Goal: Task Accomplishment & Management: Manage account settings

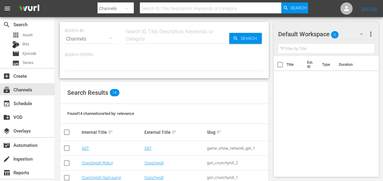
click at [348, 33] on div "Default Workspace 0" at bounding box center [323, 34] width 91 height 17
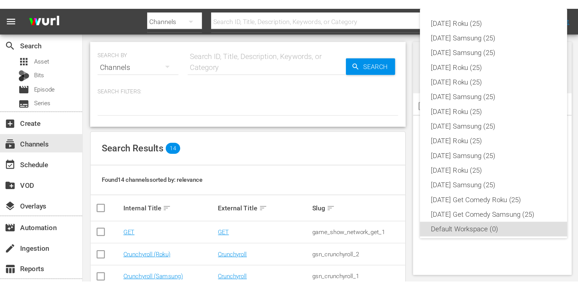
scroll to position [4, 0]
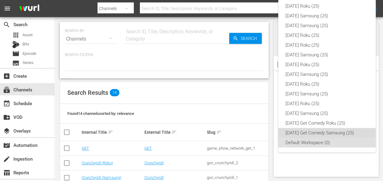
click at [328, 133] on div "[DATE] Get Comedy Samsung (25)" at bounding box center [326, 133] width 83 height 10
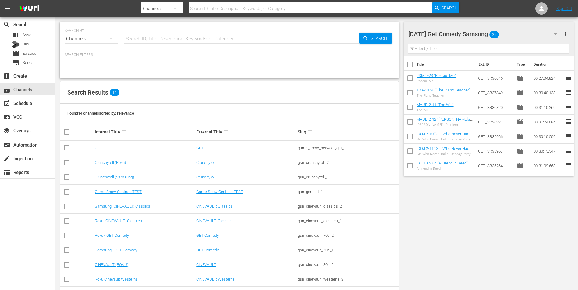
click at [382, 30] on div "[DATE] Get Comedy Samsung 25" at bounding box center [485, 34] width 155 height 17
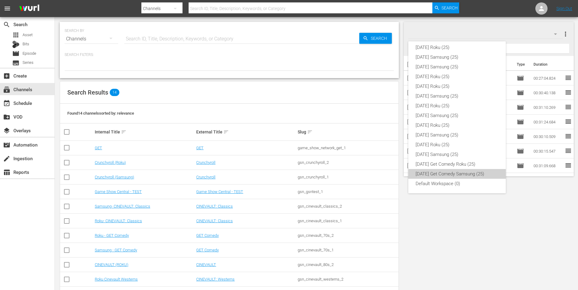
click at [382, 176] on div "[DATE] Get Comedy Samsung (25)" at bounding box center [456, 174] width 83 height 10
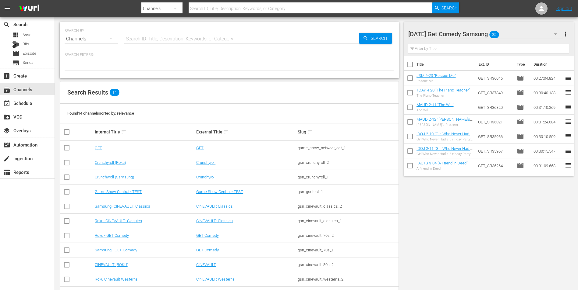
click at [382, 67] on input "checkbox" at bounding box center [409, 65] width 13 height 13
checkbox input "true"
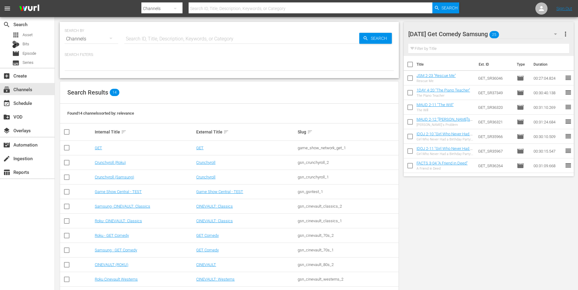
checkbox input "true"
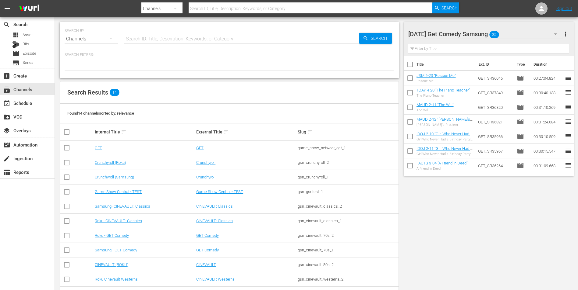
checkbox input "true"
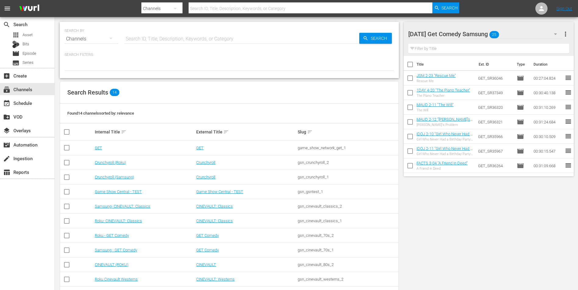
checkbox input "true"
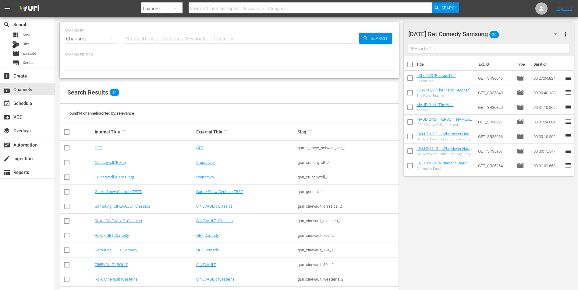
checkbox input "true"
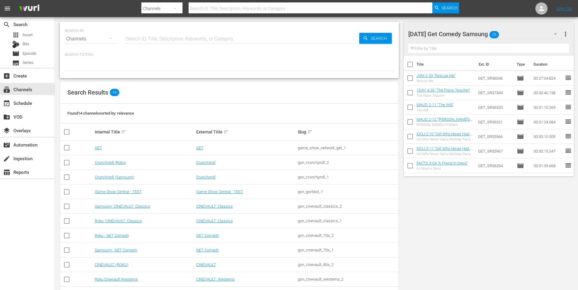
checkbox input "true"
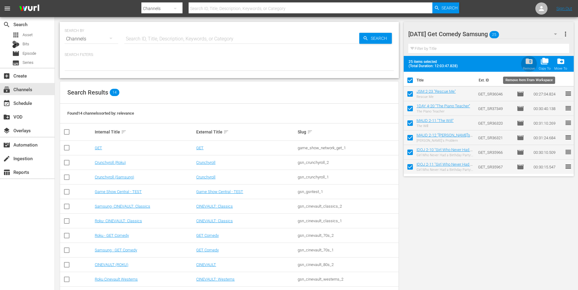
click at [382, 62] on span "folder_delete" at bounding box center [529, 61] width 8 height 8
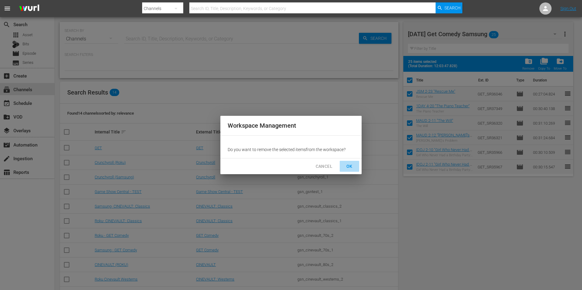
click at [353, 167] on span "OK" at bounding box center [350, 167] width 10 height 8
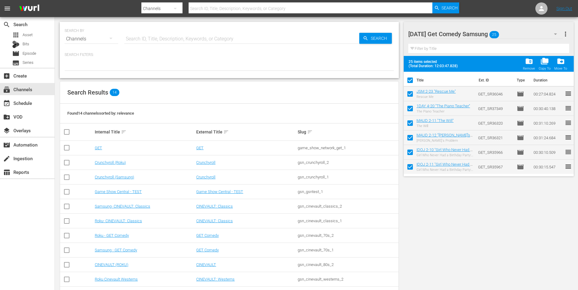
checkbox input "false"
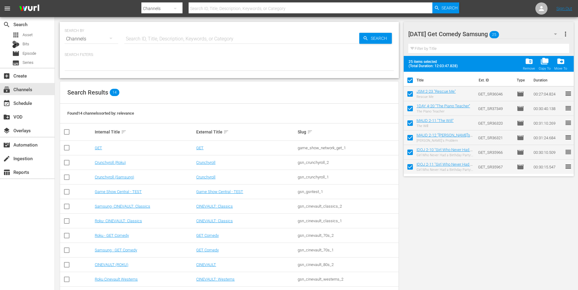
checkbox input "false"
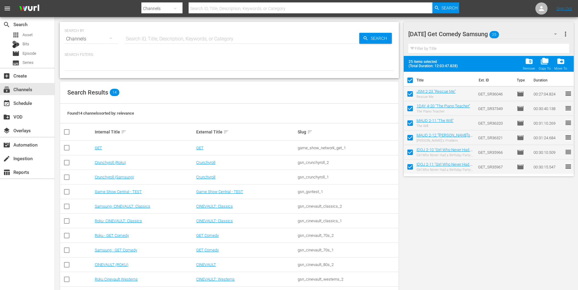
checkbox input "false"
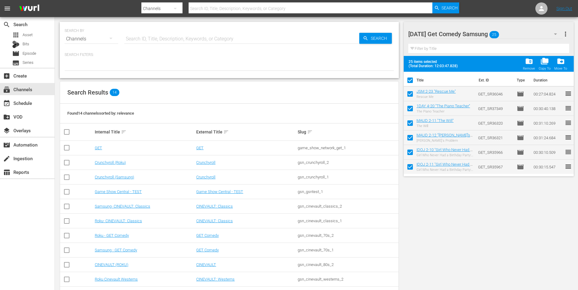
checkbox input "false"
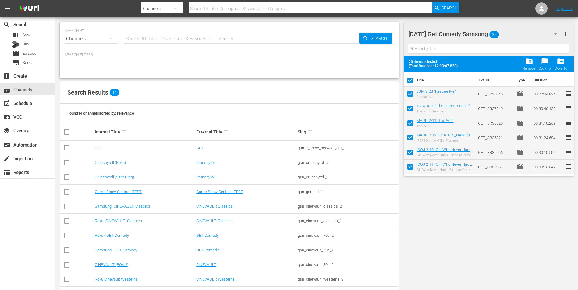
checkbox input "false"
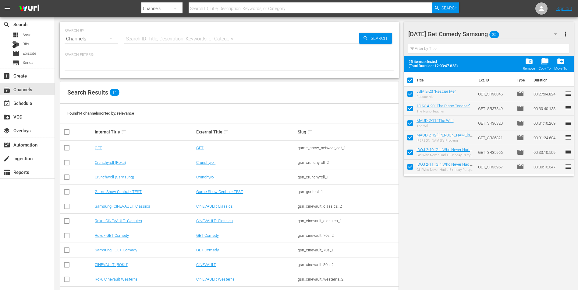
checkbox input "false"
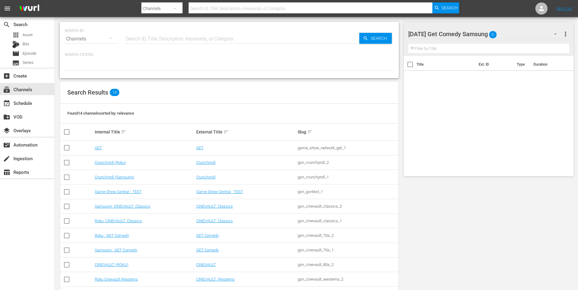
click at [382, 32] on div "Monday Get Comedy Samsung 0" at bounding box center [485, 34] width 155 height 17
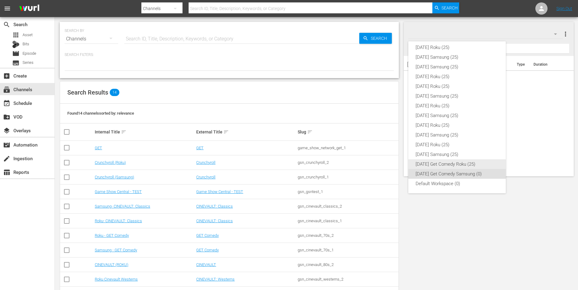
drag, startPoint x: 458, startPoint y: 166, endPoint x: 451, endPoint y: 156, distance: 11.7
click at [382, 165] on div "[DATE] Get Comedy Roku (25)" at bounding box center [456, 165] width 83 height 10
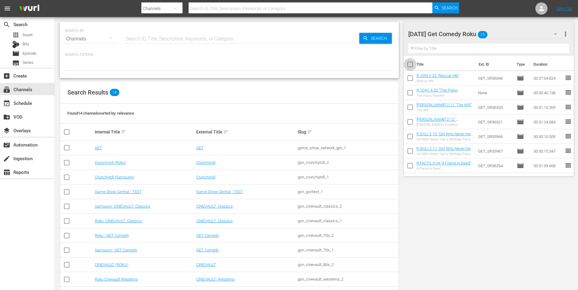
click at [382, 65] on input "checkbox" at bounding box center [409, 65] width 13 height 13
checkbox input "true"
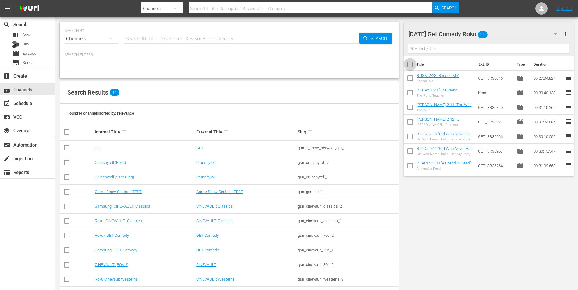
checkbox input "true"
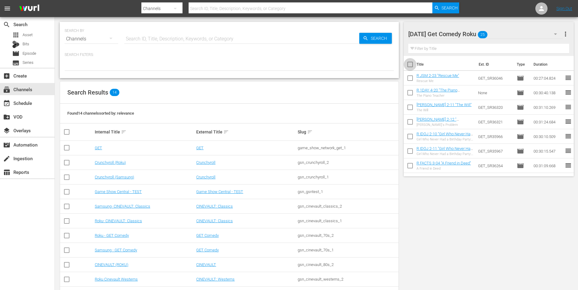
checkbox input "true"
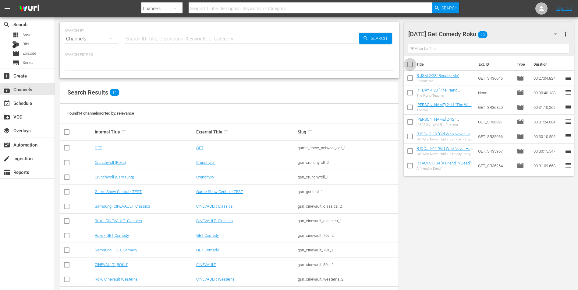
checkbox input "true"
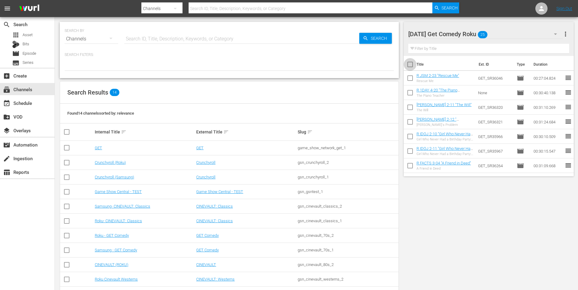
checkbox input "true"
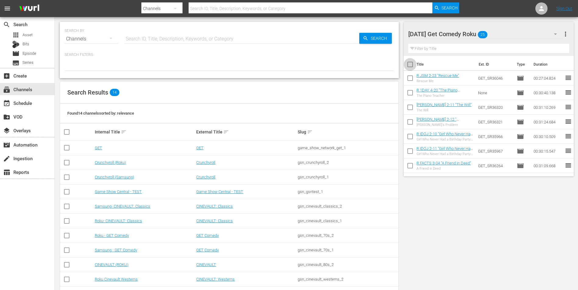
checkbox input "true"
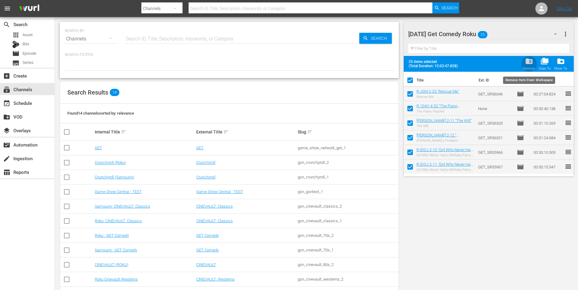
click at [382, 64] on span "folder_delete" at bounding box center [529, 61] width 8 height 8
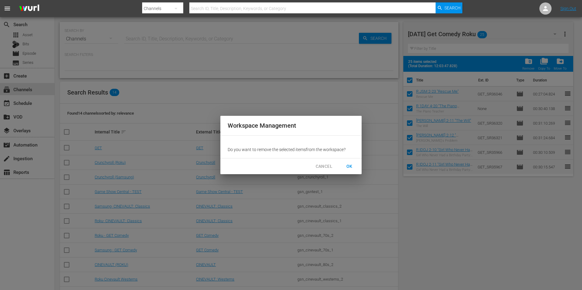
click at [355, 167] on button "OK" at bounding box center [349, 166] width 19 height 11
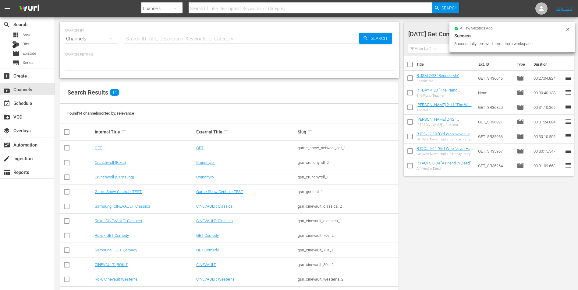
checkbox input "false"
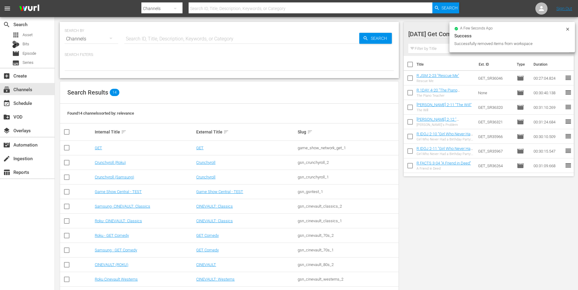
checkbox input "false"
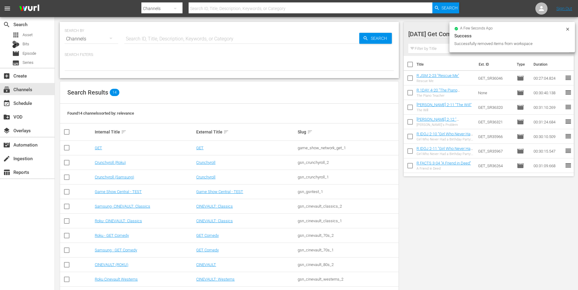
checkbox input "false"
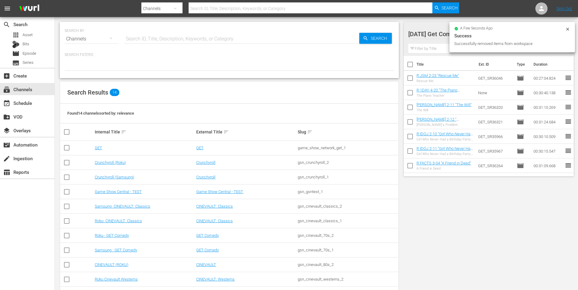
checkbox input "false"
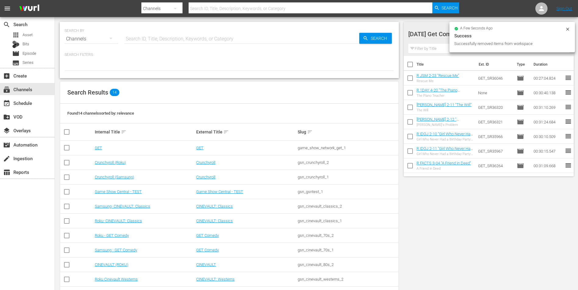
checkbox input "false"
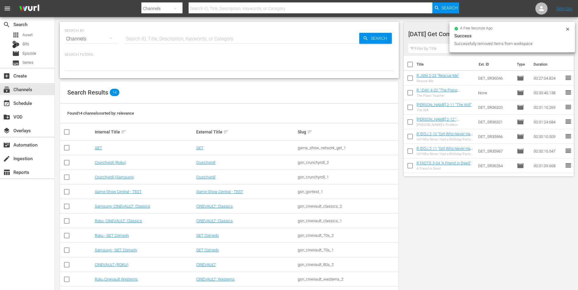
checkbox input "false"
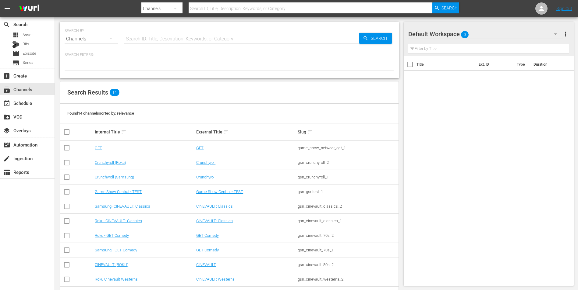
click at [492, 34] on div "Default Workspace 0" at bounding box center [485, 34] width 155 height 17
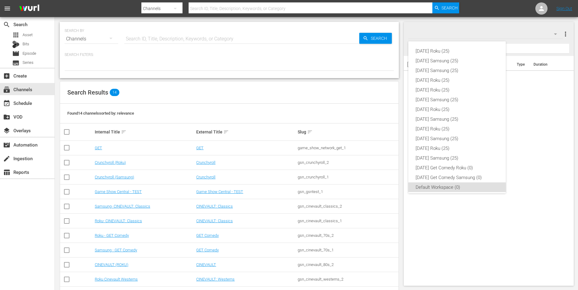
scroll to position [4, 0]
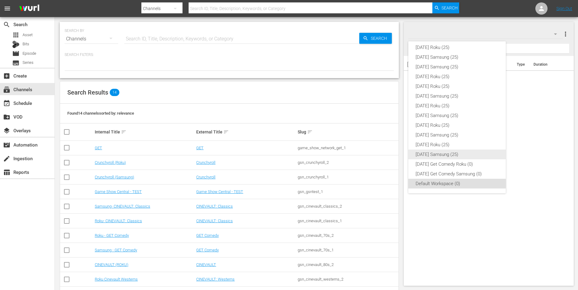
click at [467, 157] on div "[DATE] Samsung (25)" at bounding box center [456, 155] width 83 height 10
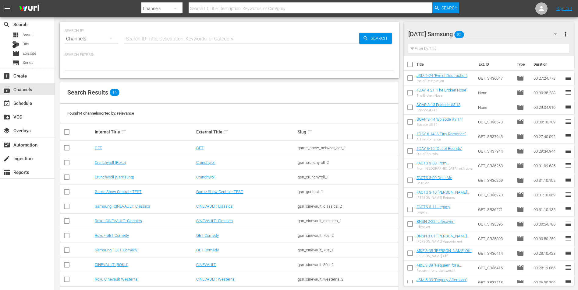
click at [410, 65] on input "checkbox" at bounding box center [409, 65] width 13 height 13
checkbox input "true"
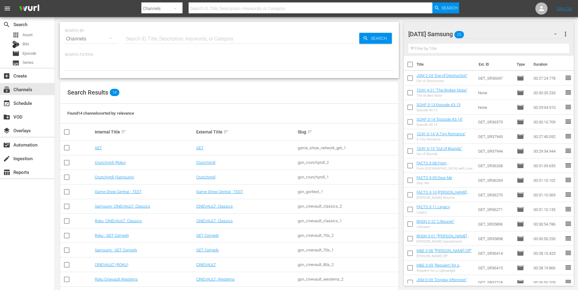
checkbox input "true"
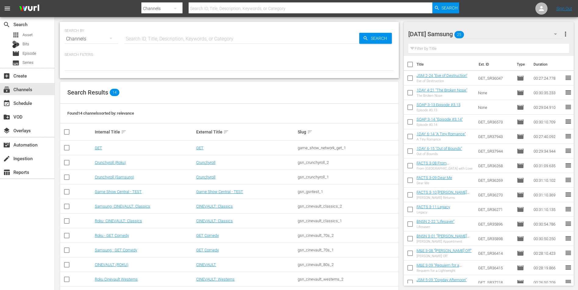
checkbox input "true"
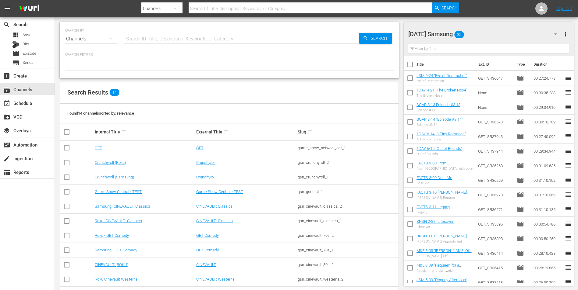
checkbox input "true"
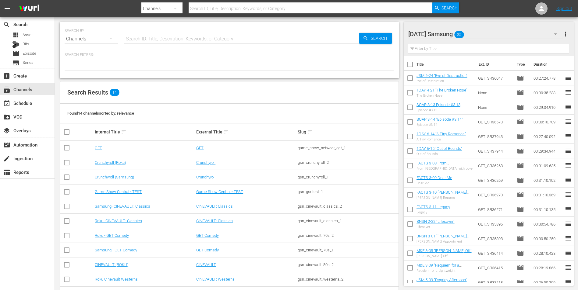
checkbox input "true"
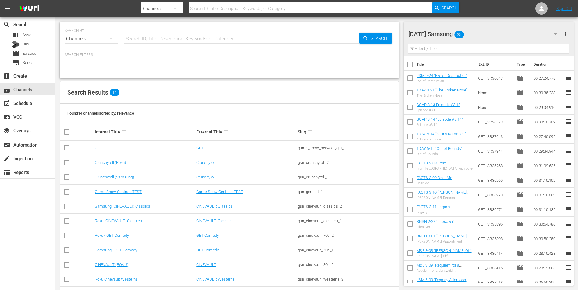
checkbox input "true"
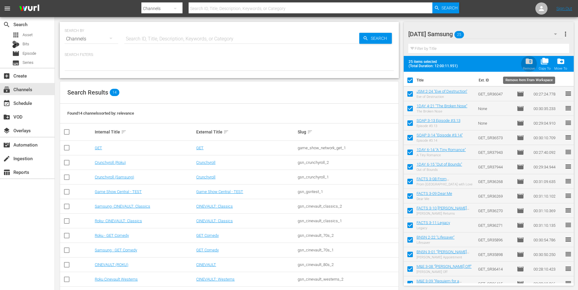
click at [529, 63] on span "folder_delete" at bounding box center [529, 61] width 8 height 8
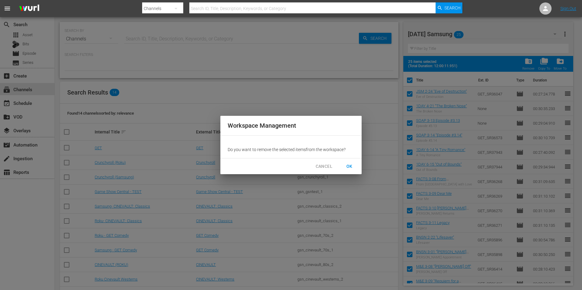
click at [350, 167] on span "OK" at bounding box center [350, 167] width 10 height 8
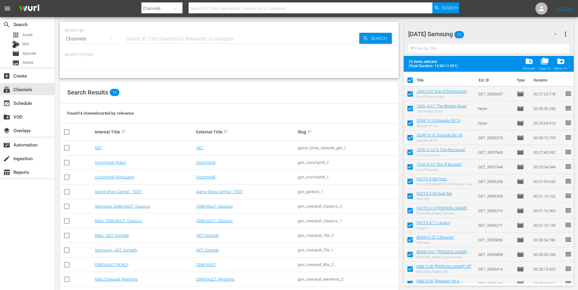
checkbox input "false"
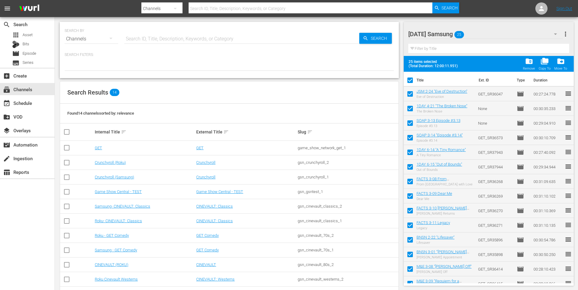
checkbox input "false"
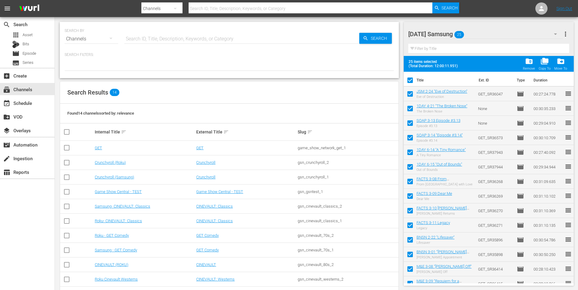
checkbox input "false"
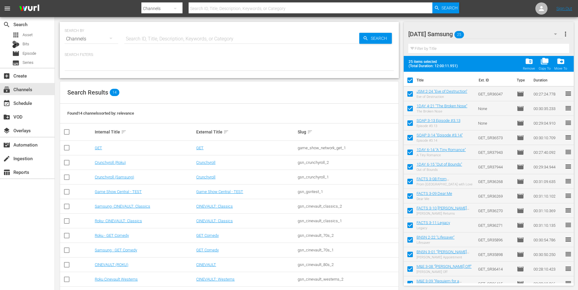
checkbox input "false"
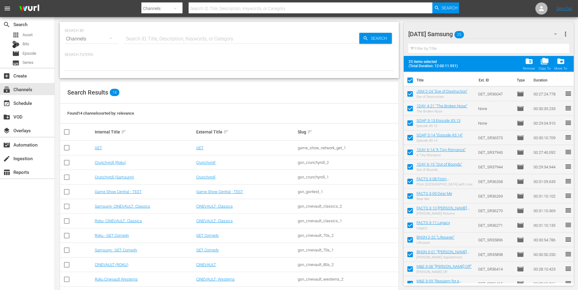
checkbox input "false"
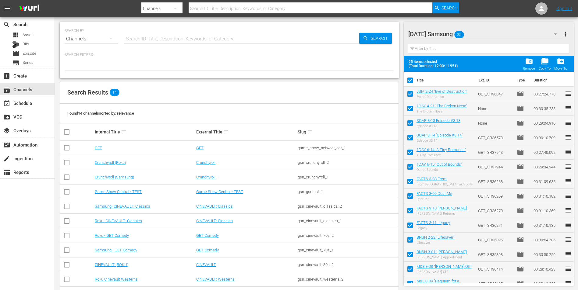
checkbox input "false"
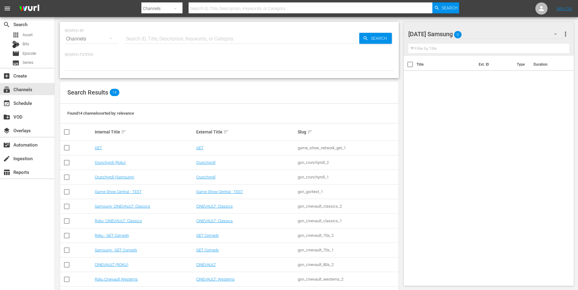
click at [490, 34] on div "[DATE] Samsung 0" at bounding box center [485, 34] width 155 height 17
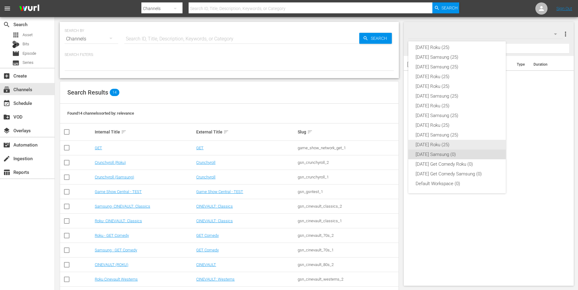
click at [455, 145] on div "[DATE] Roku (25)" at bounding box center [456, 145] width 83 height 10
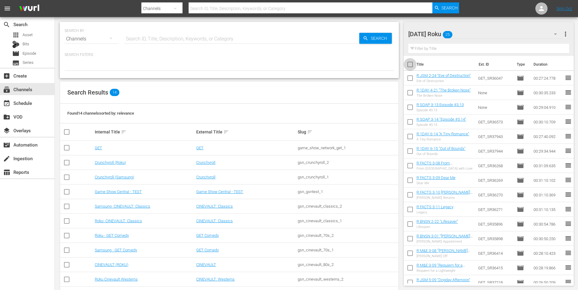
click at [409, 65] on input "checkbox" at bounding box center [409, 65] width 13 height 13
checkbox input "true"
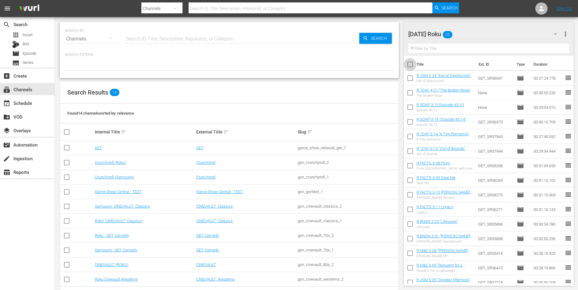
checkbox input "true"
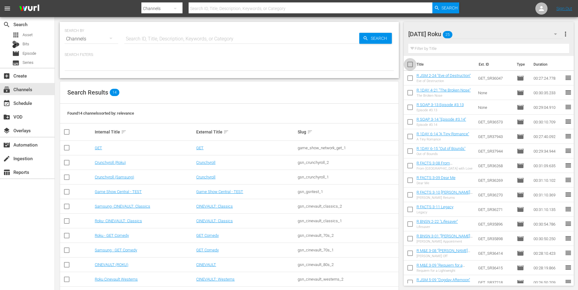
checkbox input "true"
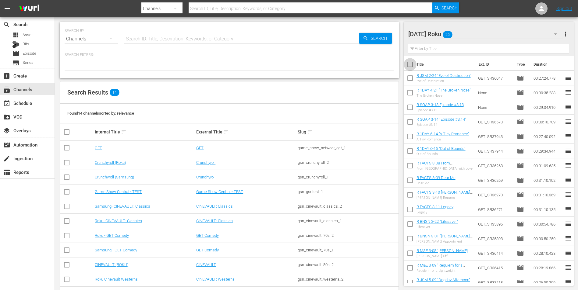
checkbox input "true"
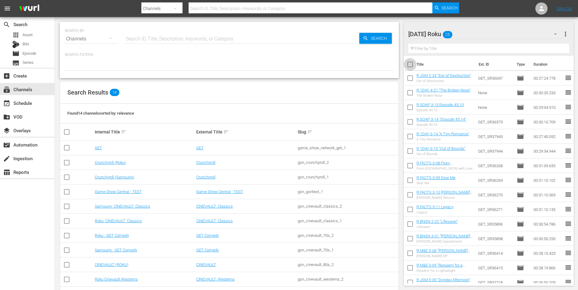
checkbox input "true"
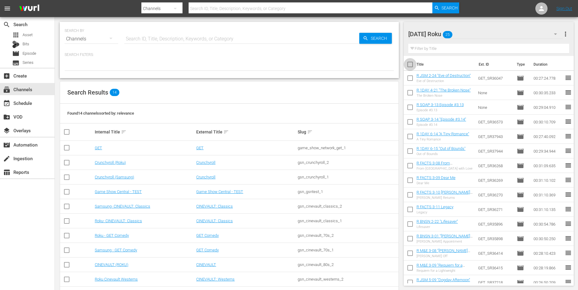
checkbox input "true"
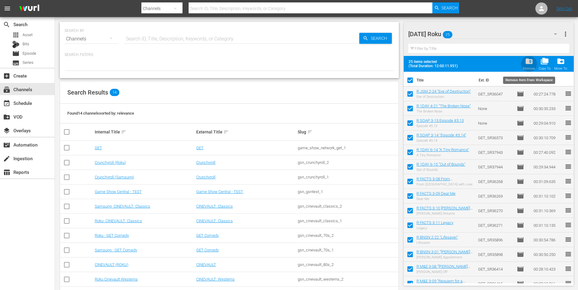
click at [534, 62] on div "folder_delete Remove" at bounding box center [528, 63] width 12 height 13
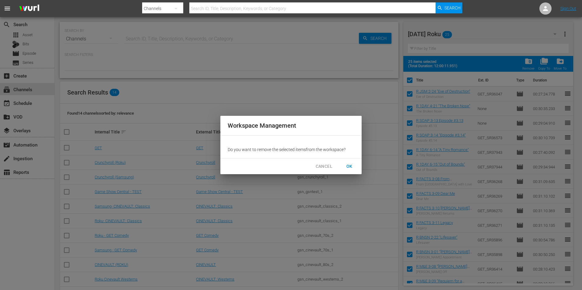
click at [352, 166] on span "OK" at bounding box center [350, 167] width 10 height 8
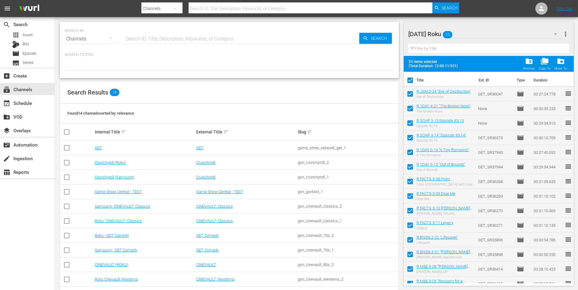
checkbox input "false"
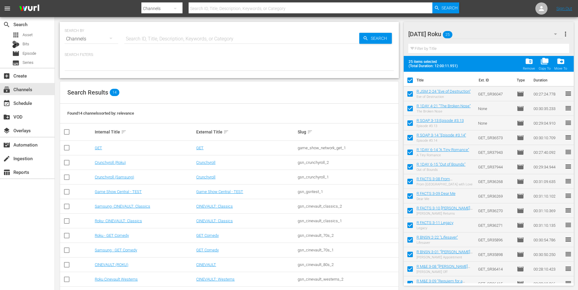
checkbox input "false"
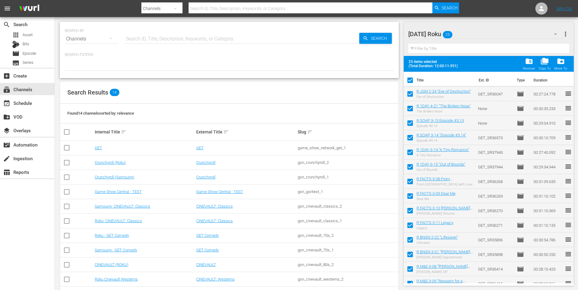
checkbox input "false"
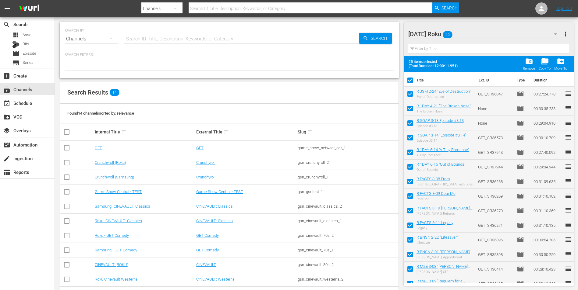
checkbox input "false"
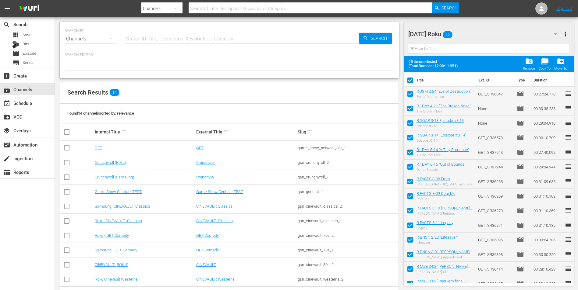
checkbox input "false"
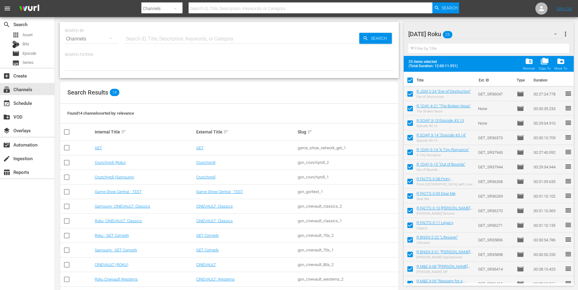
checkbox input "false"
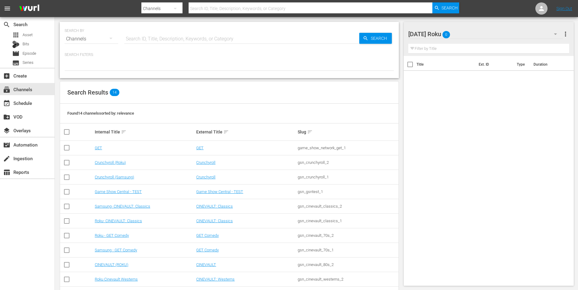
click at [479, 27] on div "[DATE] Roku 0" at bounding box center [485, 34] width 155 height 17
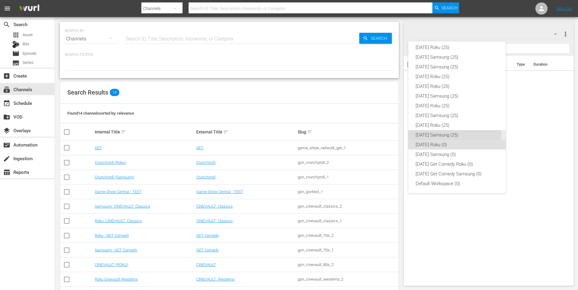
click at [441, 134] on div "[DATE] Samsung (25)" at bounding box center [456, 135] width 83 height 10
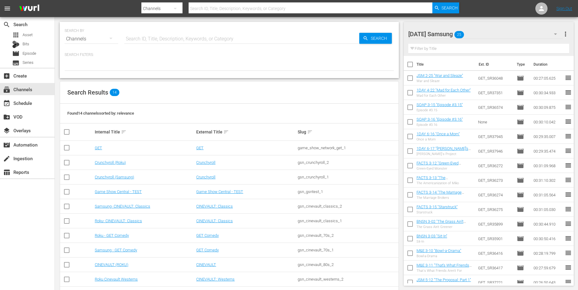
click at [408, 66] on input "checkbox" at bounding box center [409, 65] width 13 height 13
checkbox input "true"
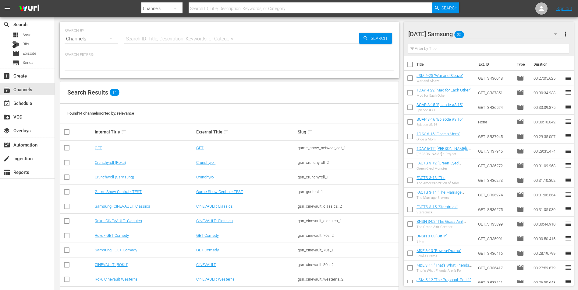
checkbox input "true"
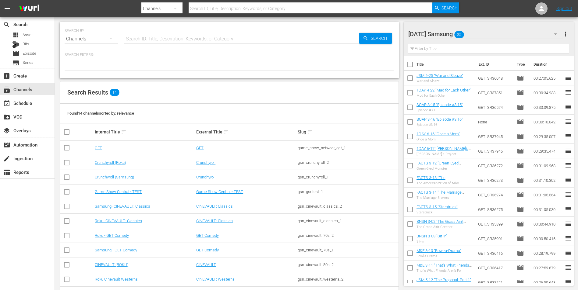
checkbox input "true"
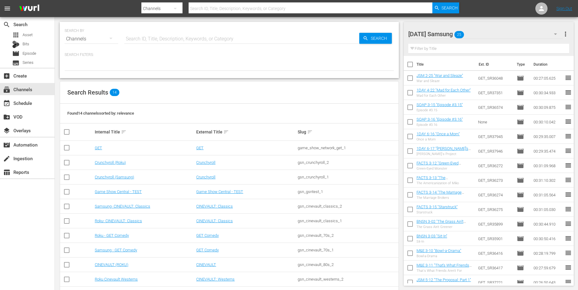
checkbox input "true"
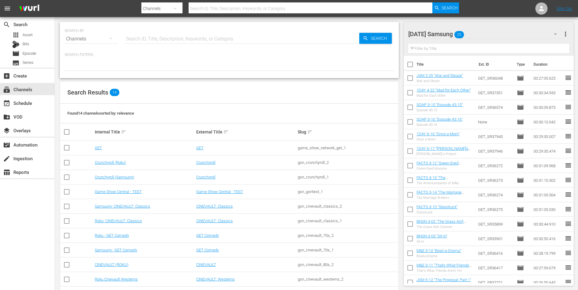
checkbox input "true"
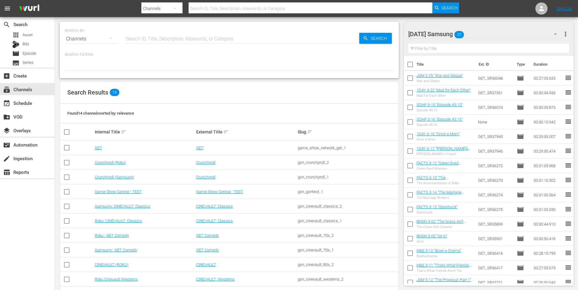
checkbox input "true"
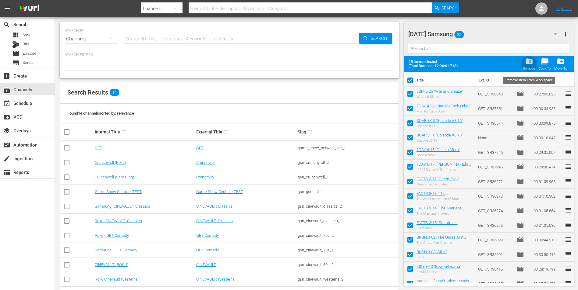
click at [527, 62] on span "folder_delete" at bounding box center [529, 61] width 8 height 8
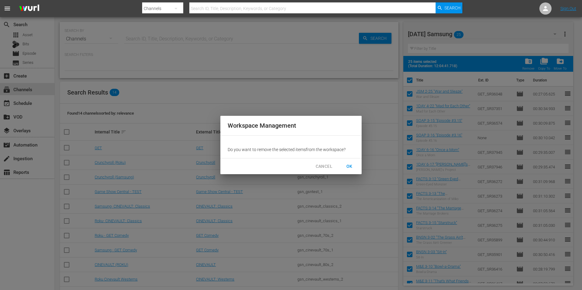
click at [348, 171] on button "OK" at bounding box center [349, 166] width 19 height 11
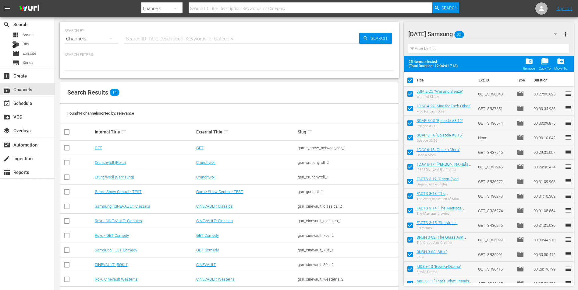
checkbox input "false"
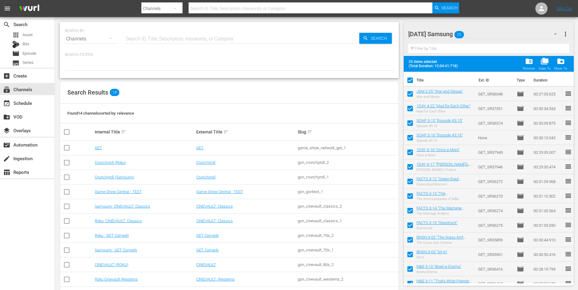
checkbox input "false"
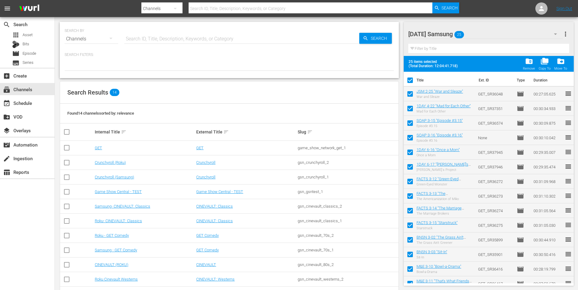
checkbox input "false"
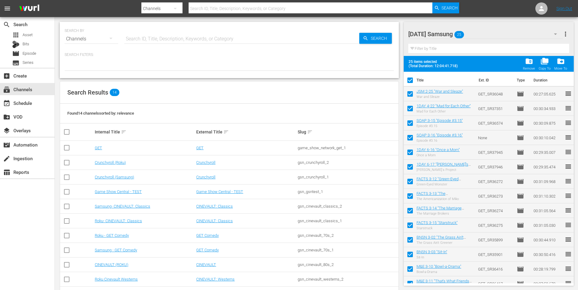
checkbox input "false"
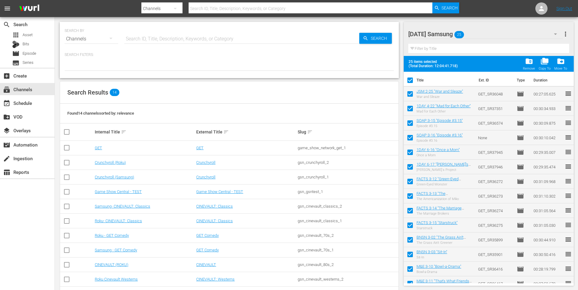
checkbox input "false"
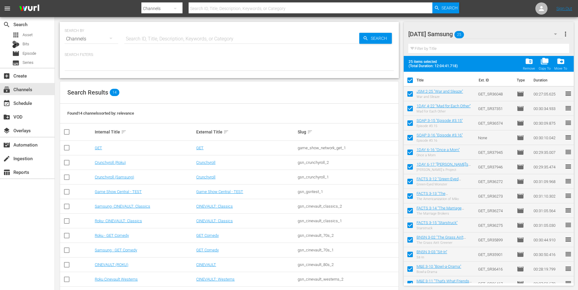
checkbox input "false"
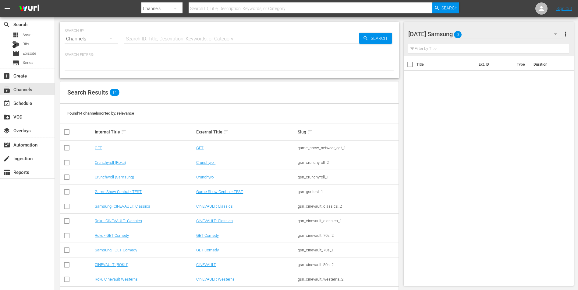
click at [487, 35] on div "[DATE] Samsung 0" at bounding box center [485, 34] width 155 height 17
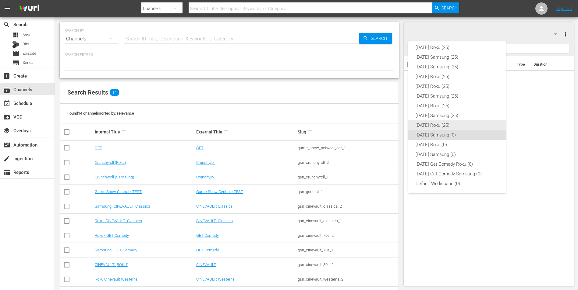
click at [450, 128] on div "[DATE] Roku (25)" at bounding box center [456, 126] width 83 height 10
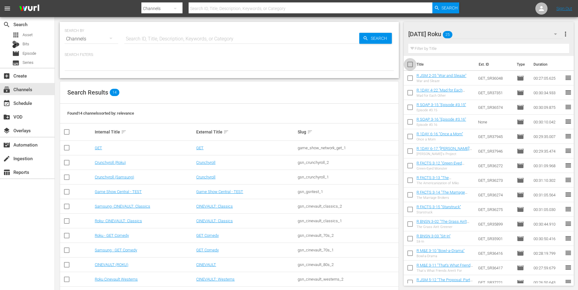
click at [409, 64] on input "checkbox" at bounding box center [409, 65] width 13 height 13
checkbox input "true"
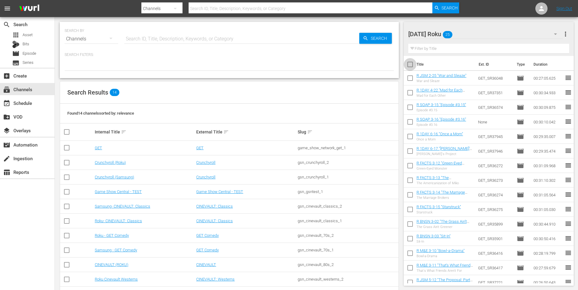
checkbox input "true"
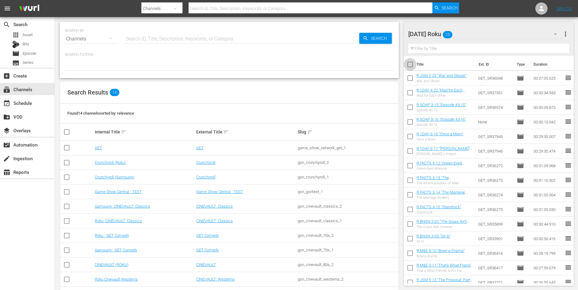
checkbox input "true"
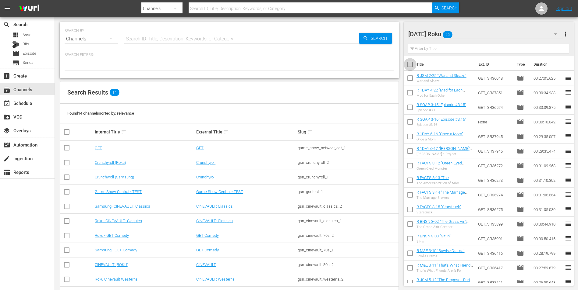
checkbox input "true"
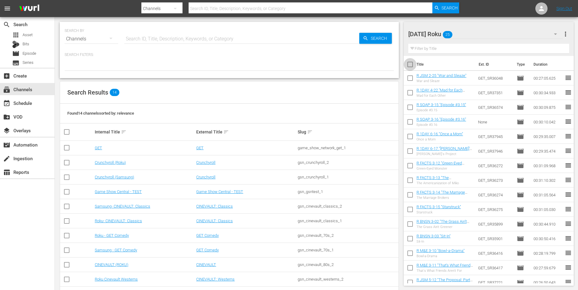
checkbox input "true"
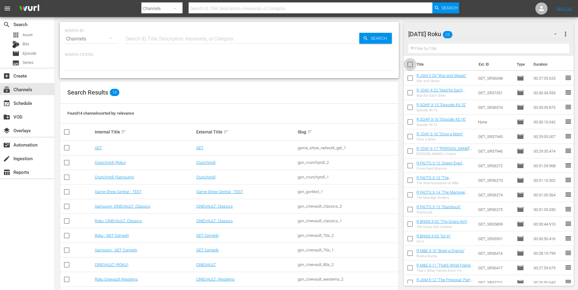
checkbox input "true"
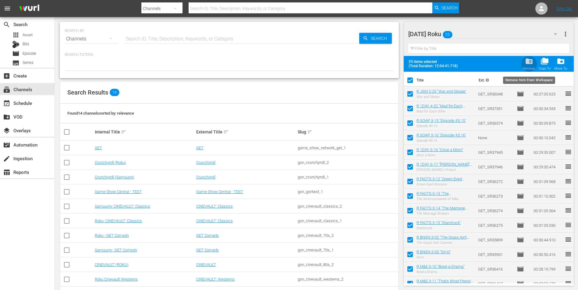
click at [533, 65] on span "folder_delete" at bounding box center [529, 61] width 8 height 8
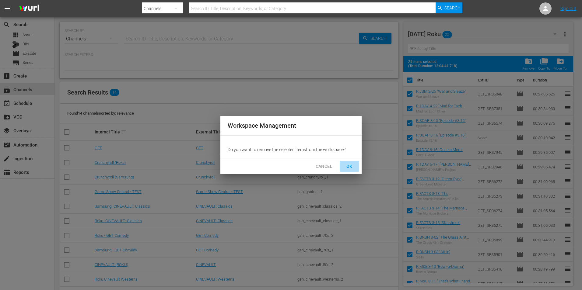
click at [346, 168] on span "OK" at bounding box center [350, 167] width 10 height 8
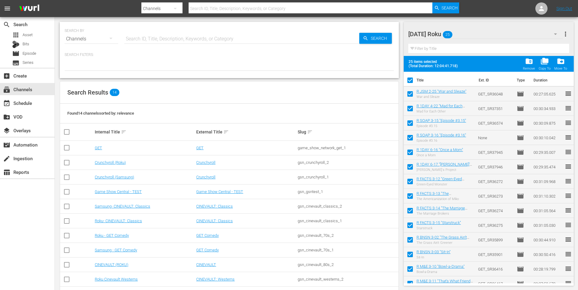
checkbox input "false"
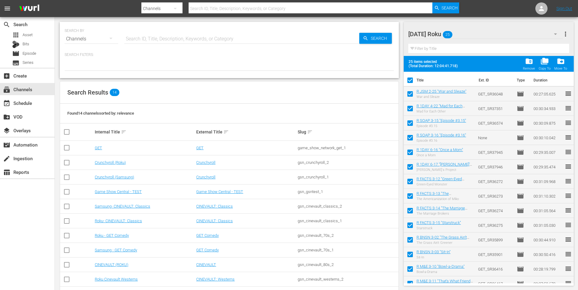
checkbox input "false"
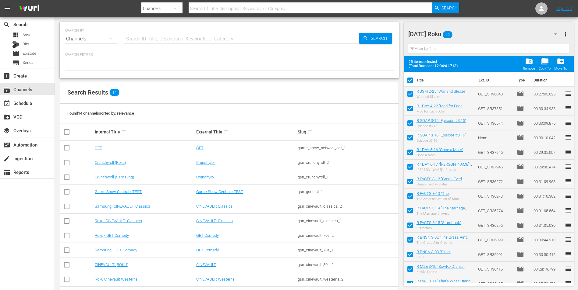
checkbox input "false"
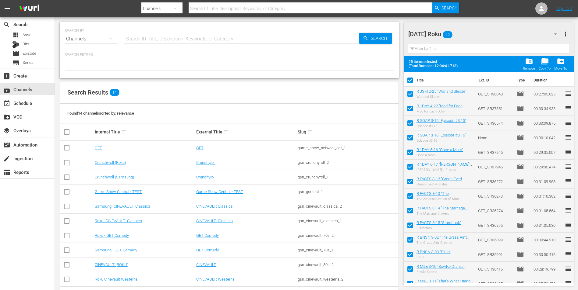
checkbox input "false"
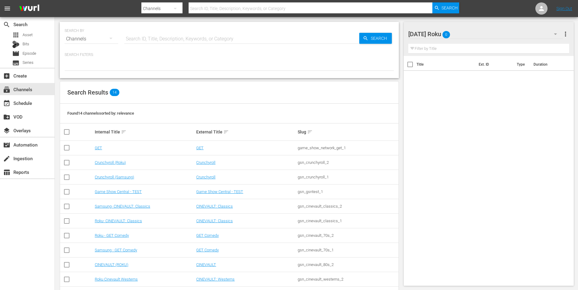
click at [473, 37] on div "[DATE] Roku 0" at bounding box center [485, 34] width 155 height 17
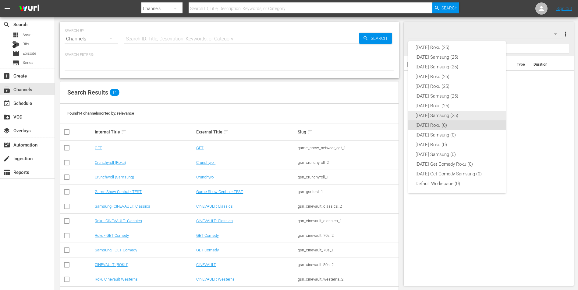
click at [440, 115] on div "[DATE] Samsung (25)" at bounding box center [456, 116] width 83 height 10
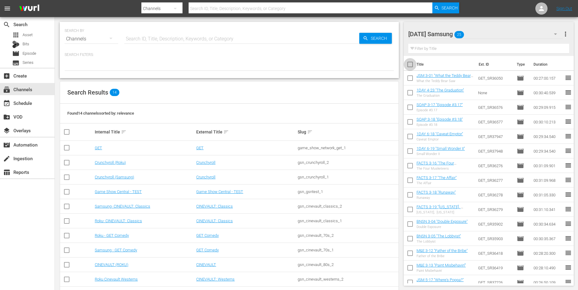
click at [410, 65] on input "checkbox" at bounding box center [409, 65] width 13 height 13
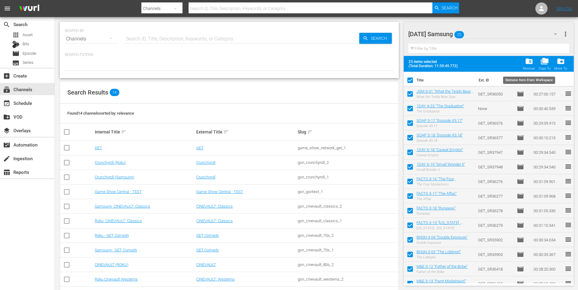
click at [531, 61] on span "folder_delete" at bounding box center [529, 61] width 8 height 8
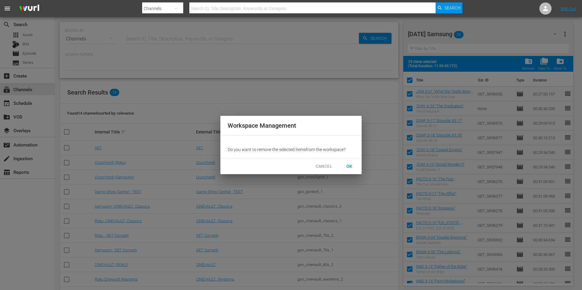
click at [355, 169] on button "OK" at bounding box center [349, 166] width 19 height 11
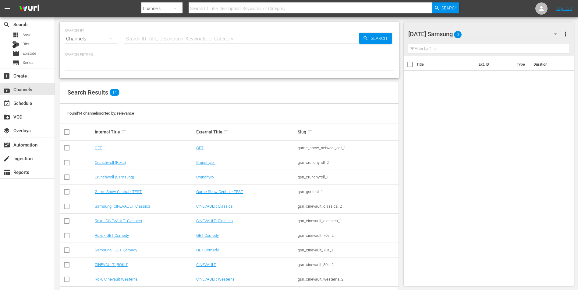
click at [475, 34] on div "[DATE] Samsung 0" at bounding box center [485, 34] width 155 height 17
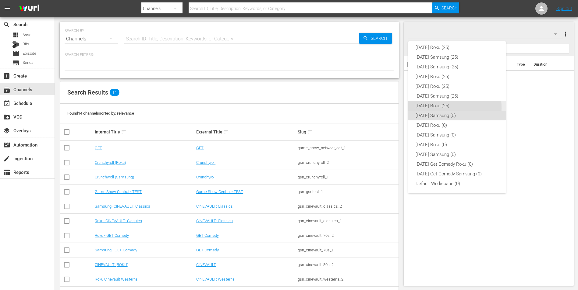
click at [431, 107] on div "[DATE] Roku (25)" at bounding box center [456, 106] width 83 height 10
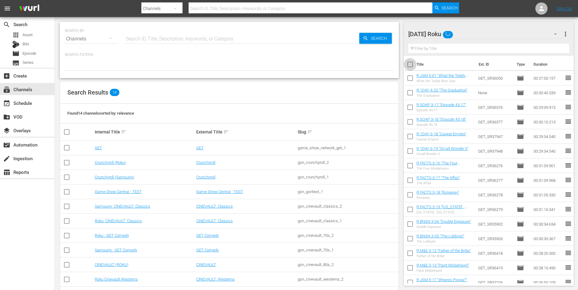
click at [409, 63] on input "checkbox" at bounding box center [409, 65] width 13 height 13
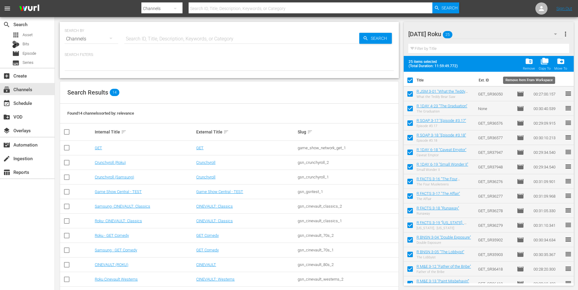
click at [528, 60] on span "folder_delete" at bounding box center [529, 61] width 8 height 8
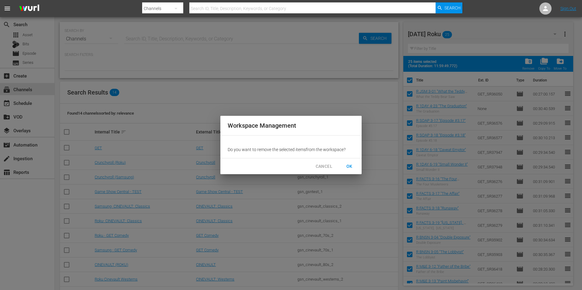
click at [352, 170] on button "OK" at bounding box center [349, 166] width 19 height 11
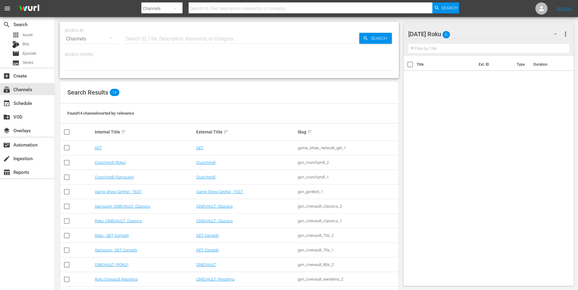
click at [470, 30] on div "[DATE] Roku 0" at bounding box center [485, 34] width 155 height 17
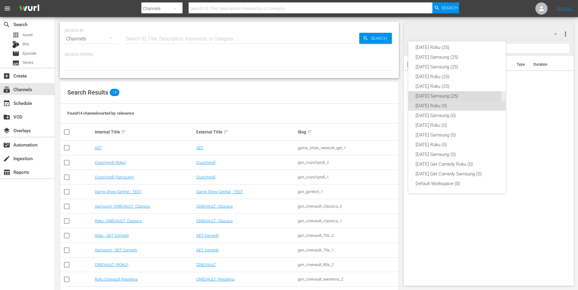
click at [420, 94] on div "[DATE] Samsung (25)" at bounding box center [456, 96] width 83 height 10
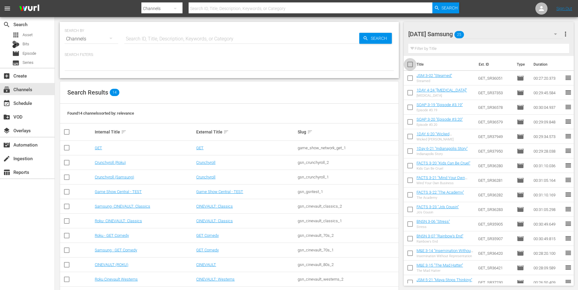
click at [410, 65] on input "checkbox" at bounding box center [409, 65] width 13 height 13
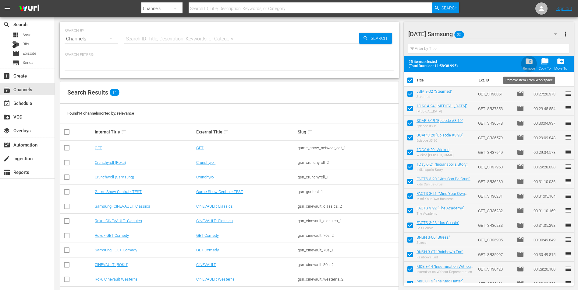
click at [525, 64] on span "folder_delete" at bounding box center [529, 61] width 8 height 8
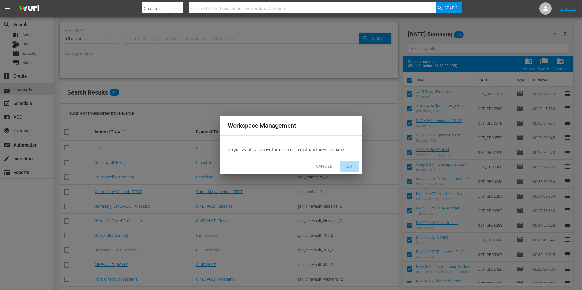
click at [353, 165] on span "OK" at bounding box center [350, 167] width 10 height 8
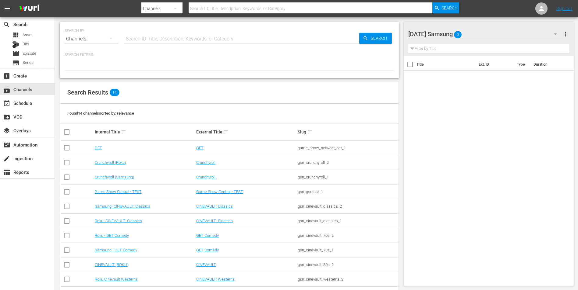
click at [485, 29] on div "[DATE] Samsung 0" at bounding box center [485, 34] width 155 height 17
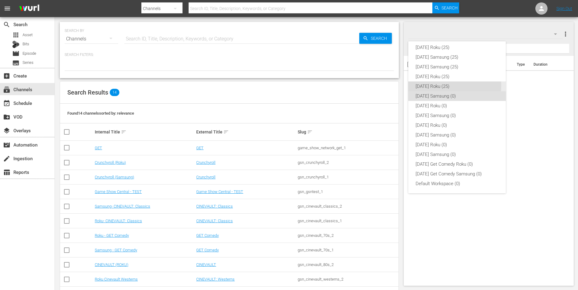
click at [435, 85] on div "[DATE] Roku (25)" at bounding box center [456, 87] width 83 height 10
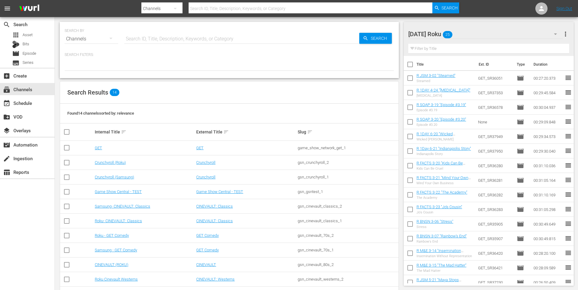
click at [410, 65] on input "checkbox" at bounding box center [409, 65] width 13 height 13
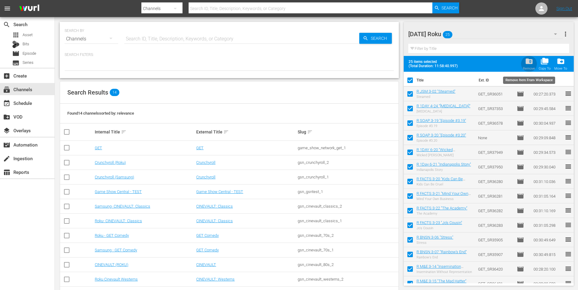
click at [531, 62] on span "folder_delete" at bounding box center [529, 61] width 8 height 8
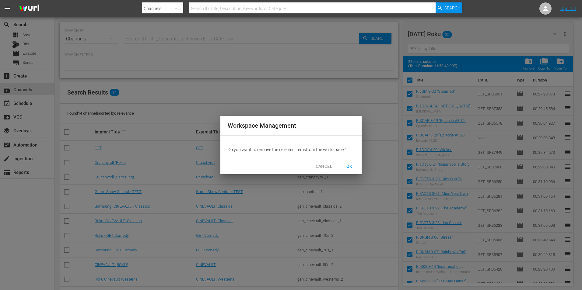
click at [348, 167] on span "OK" at bounding box center [350, 167] width 10 height 8
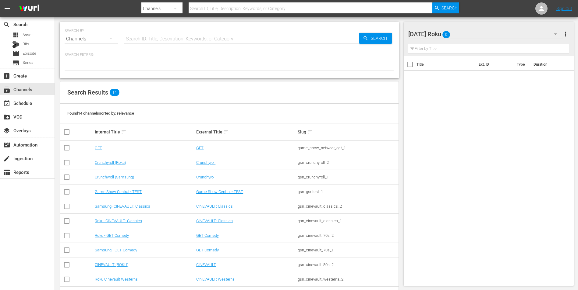
click at [460, 33] on div "[DATE] Roku 0" at bounding box center [485, 34] width 155 height 17
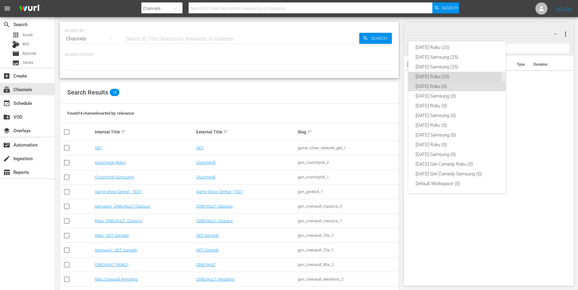
click at [435, 75] on div "[DATE] Roku (25)" at bounding box center [456, 77] width 83 height 10
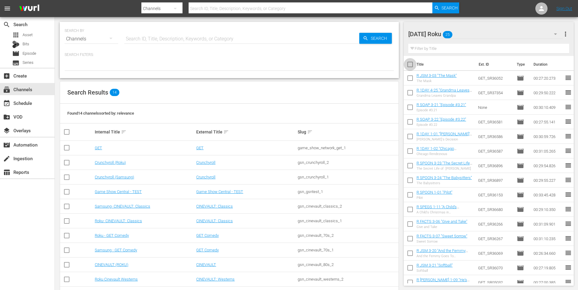
click at [410, 65] on input "checkbox" at bounding box center [409, 65] width 13 height 13
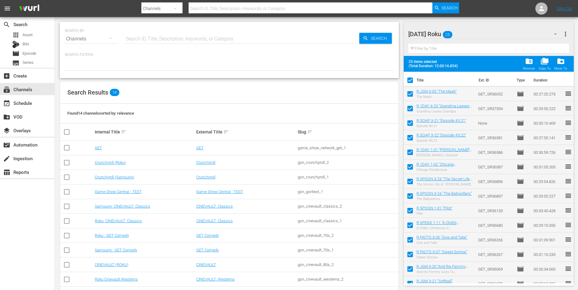
click at [527, 64] on span "folder_delete" at bounding box center [529, 61] width 8 height 8
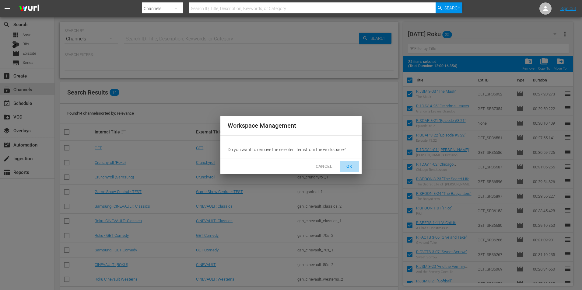
click at [351, 163] on span "OK" at bounding box center [350, 167] width 10 height 8
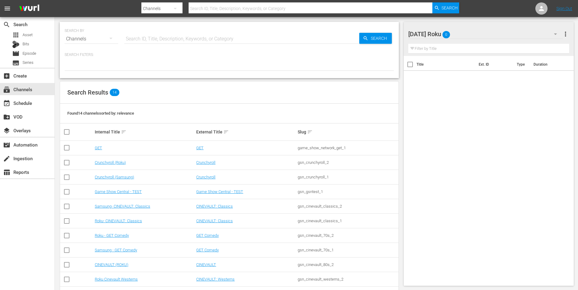
click at [479, 33] on div "[DATE] Roku 0" at bounding box center [485, 34] width 155 height 17
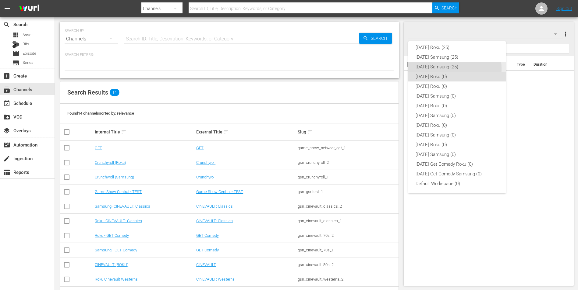
click at [438, 69] on div "[DATE] Samsung (25)" at bounding box center [456, 67] width 83 height 10
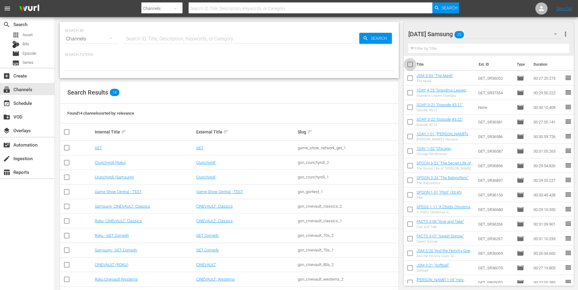
click at [410, 65] on input "checkbox" at bounding box center [409, 65] width 13 height 13
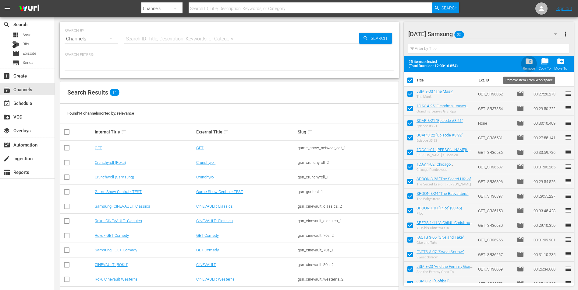
click at [529, 62] on span "folder_delete" at bounding box center [529, 61] width 8 height 8
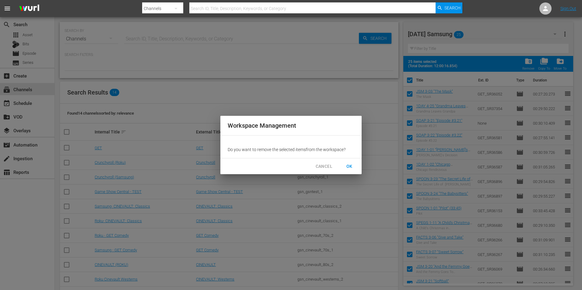
click at [351, 165] on span "OK" at bounding box center [350, 167] width 10 height 8
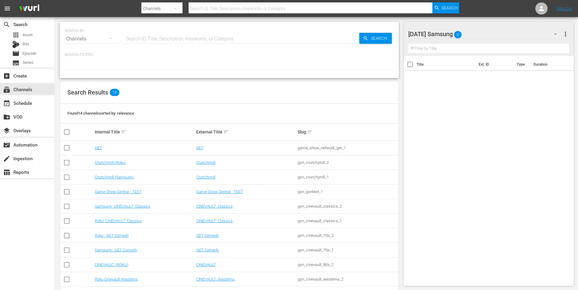
click at [484, 34] on div "[DATE] Samsung 0" at bounding box center [485, 34] width 155 height 17
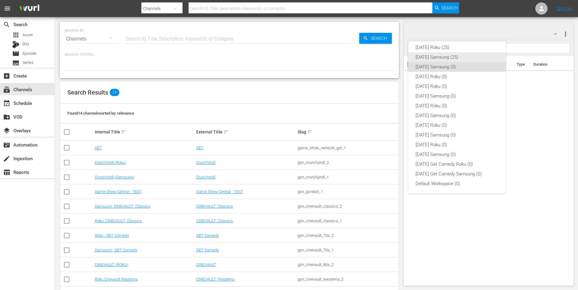
click at [441, 57] on div "[DATE] Samsung (25)" at bounding box center [456, 57] width 83 height 10
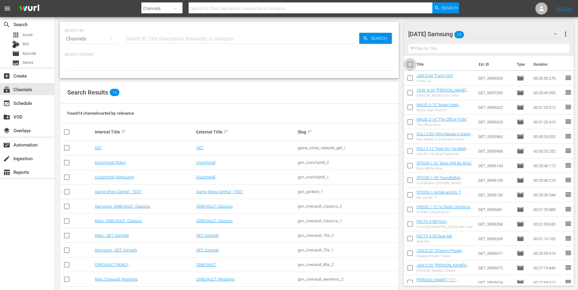
click at [409, 65] on input "checkbox" at bounding box center [409, 65] width 13 height 13
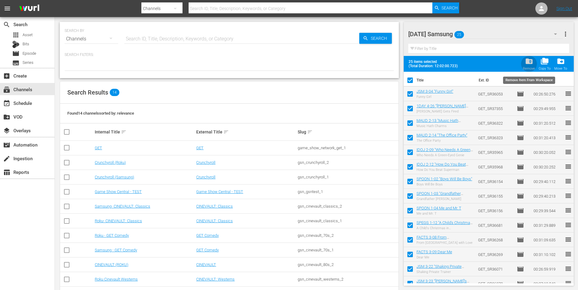
click at [529, 62] on span "folder_delete" at bounding box center [529, 61] width 8 height 8
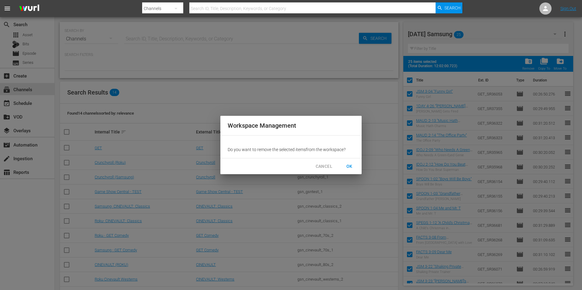
click at [352, 166] on span "OK" at bounding box center [350, 167] width 10 height 8
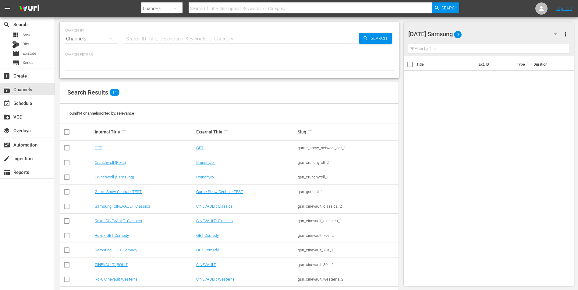
click at [482, 32] on div "[DATE] Samsung 0" at bounding box center [485, 34] width 155 height 17
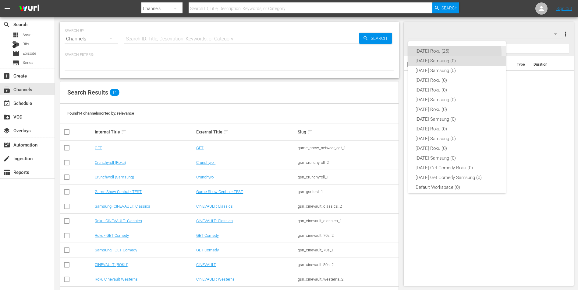
click at [436, 54] on div "[DATE] Roku (25)" at bounding box center [456, 51] width 83 height 10
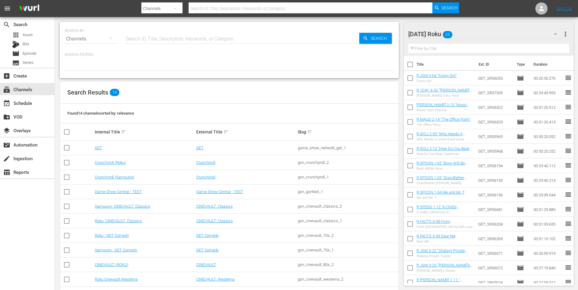
click at [409, 65] on input "checkbox" at bounding box center [409, 65] width 13 height 13
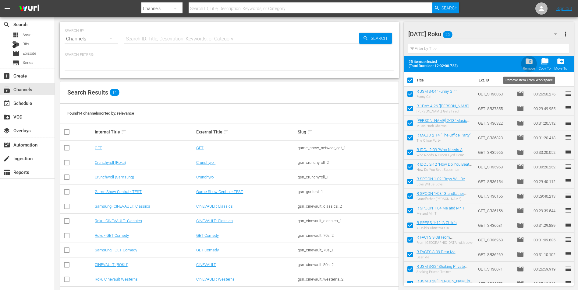
click at [529, 63] on span "folder_delete" at bounding box center [529, 61] width 8 height 8
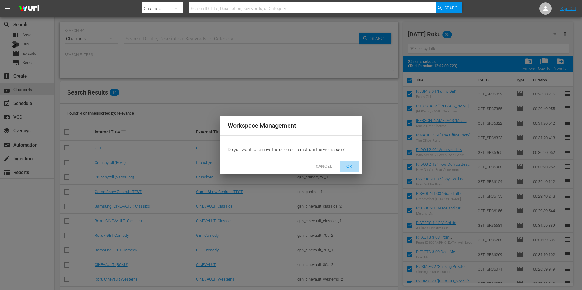
click at [350, 166] on span "OK" at bounding box center [350, 167] width 10 height 8
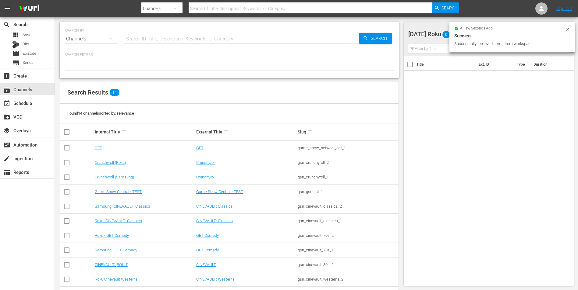
click at [133, 36] on input "text" at bounding box center [241, 39] width 235 height 15
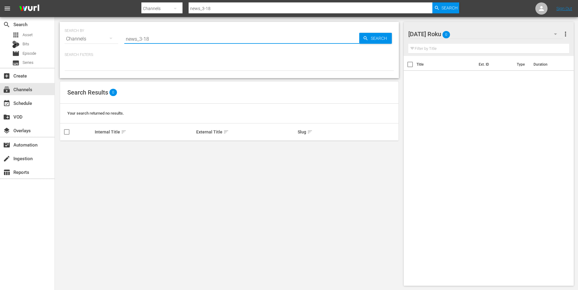
click at [473, 29] on div "[DATE] Roku 0" at bounding box center [485, 34] width 155 height 17
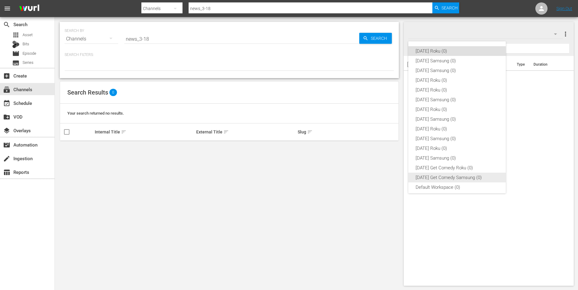
click at [458, 177] on div "[DATE] Get Comedy Samsung (0)" at bounding box center [456, 178] width 83 height 10
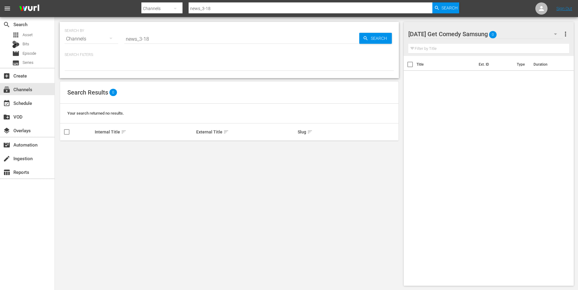
click at [157, 40] on input "news_3-18" at bounding box center [241, 39] width 235 height 15
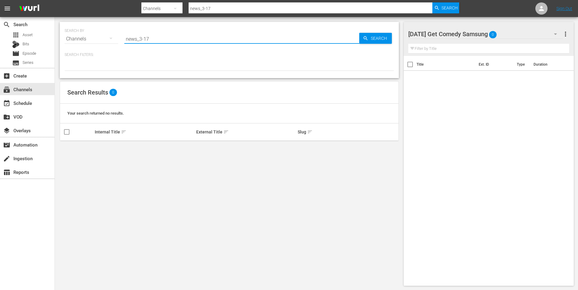
click at [153, 38] on input "news_3-17" at bounding box center [241, 39] width 235 height 15
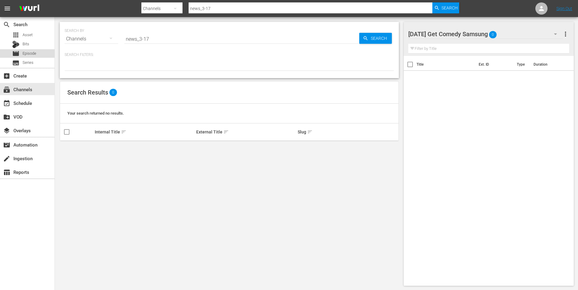
click at [28, 53] on span "Episode" at bounding box center [30, 54] width 14 height 6
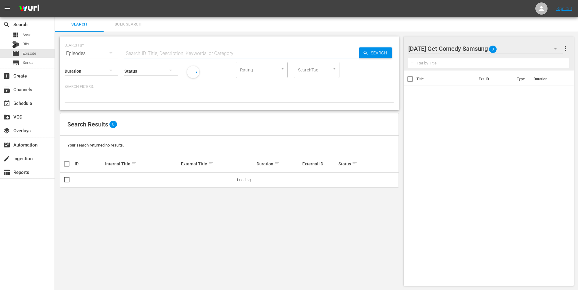
click at [154, 54] on input "text" at bounding box center [241, 53] width 235 height 15
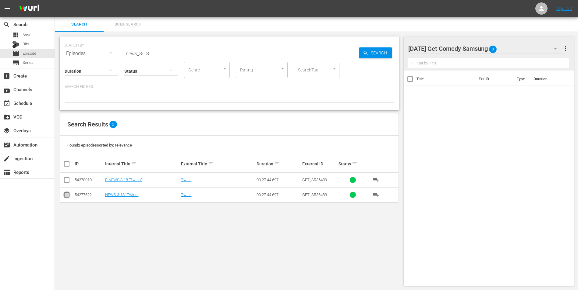
click at [65, 195] on input "checkbox" at bounding box center [66, 196] width 7 height 7
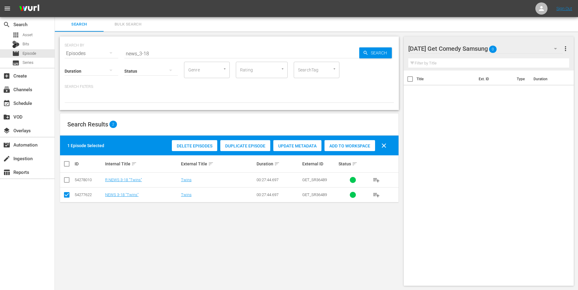
click at [356, 145] on span "Add to Workspace" at bounding box center [349, 146] width 51 height 5
click at [520, 48] on div "[DATE] Get Comedy Samsung 1" at bounding box center [485, 48] width 155 height 17
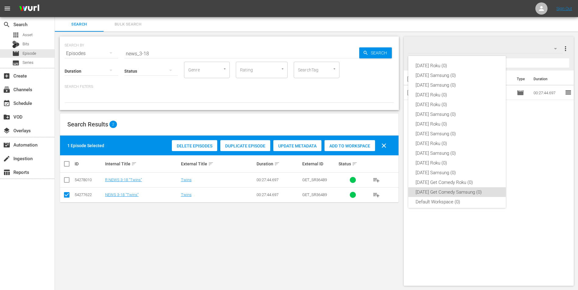
scroll to position [4, 0]
drag, startPoint x: 454, startPoint y: 180, endPoint x: 246, endPoint y: 188, distance: 207.8
click at [454, 180] on div "[DATE] Get Comedy Roku (0)" at bounding box center [456, 179] width 83 height 10
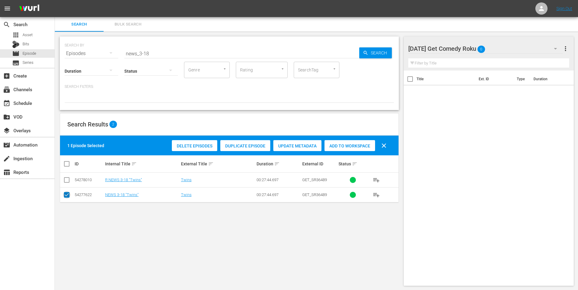
click at [67, 195] on input "checkbox" at bounding box center [66, 196] width 7 height 7
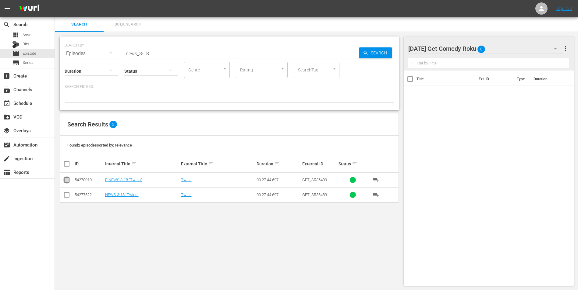
click at [64, 179] on input "checkbox" at bounding box center [66, 181] width 7 height 7
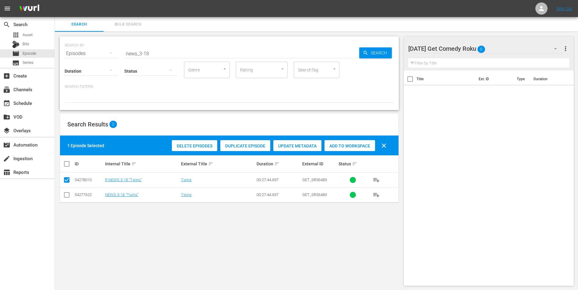
click at [341, 144] on span "Add to Workspace" at bounding box center [349, 146] width 51 height 5
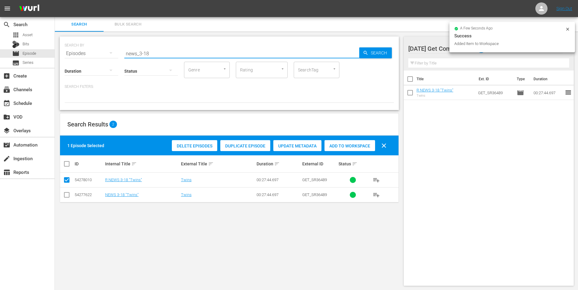
drag, startPoint x: 146, startPoint y: 52, endPoint x: 149, endPoint y: 71, distance: 19.0
click at [155, 59] on div "SEARCH BY Search By Episodes Search ID, Title, Description, Keywords, or Catego…" at bounding box center [229, 74] width 339 height 74
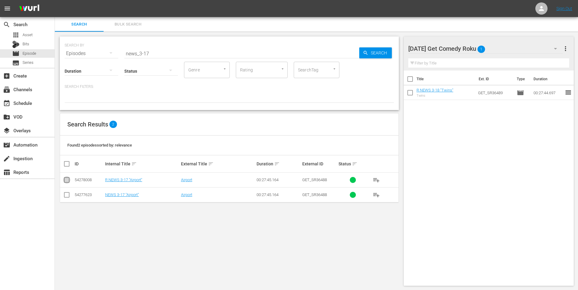
click at [67, 181] on input "checkbox" at bounding box center [66, 181] width 7 height 7
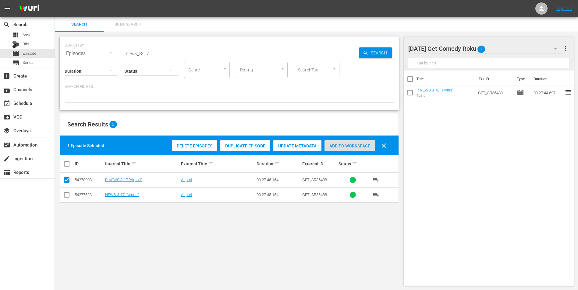
click at [338, 148] on span "Add to Workspace" at bounding box center [349, 146] width 51 height 5
click at [490, 41] on div "[DATE] Get Comedy Roku 2" at bounding box center [485, 48] width 155 height 17
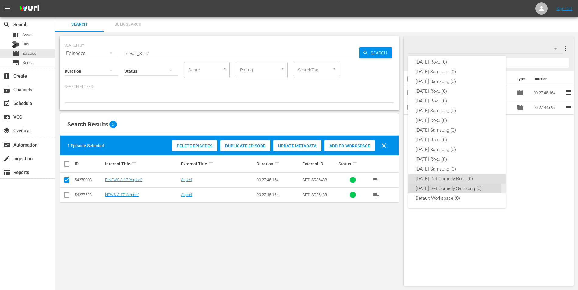
drag, startPoint x: 450, startPoint y: 188, endPoint x: 240, endPoint y: 209, distance: 211.1
click at [450, 188] on div "[DATE] Get Comedy Samsung (0)" at bounding box center [456, 189] width 83 height 10
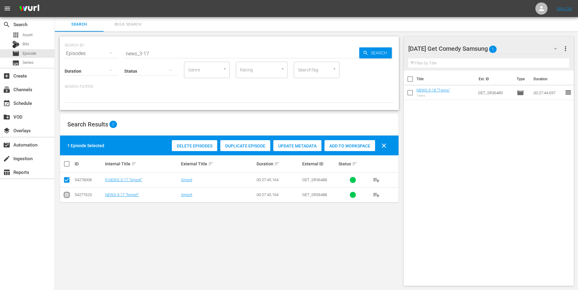
click at [65, 197] on input "checkbox" at bounding box center [66, 196] width 7 height 7
click at [67, 182] on input "checkbox" at bounding box center [66, 181] width 7 height 7
click at [358, 146] on span "Add to Workspace" at bounding box center [349, 146] width 51 height 5
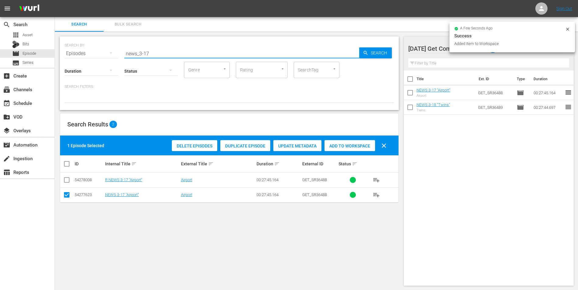
drag, startPoint x: 146, startPoint y: 50, endPoint x: 162, endPoint y: 55, distance: 16.4
click at [163, 54] on input "news_3-17" at bounding box center [241, 53] width 235 height 15
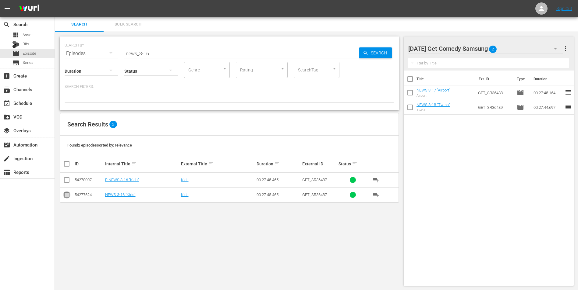
click at [66, 193] on input "checkbox" at bounding box center [66, 196] width 7 height 7
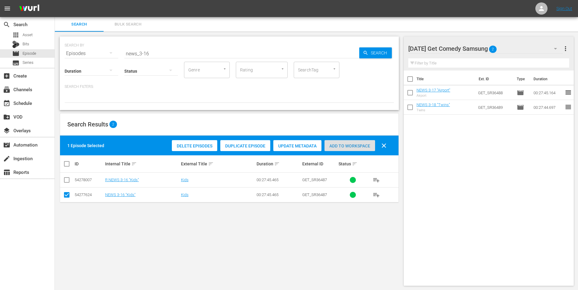
click at [343, 148] on span "Add to Workspace" at bounding box center [349, 146] width 51 height 5
click at [507, 50] on div "[DATE] Get Comedy Samsung 3" at bounding box center [485, 48] width 155 height 17
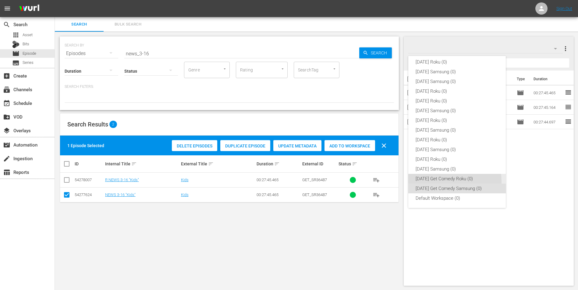
drag, startPoint x: 441, startPoint y: 182, endPoint x: 437, endPoint y: 179, distance: 5.1
click at [439, 181] on div "[DATE] Get Comedy Roku (0)" at bounding box center [456, 179] width 83 height 10
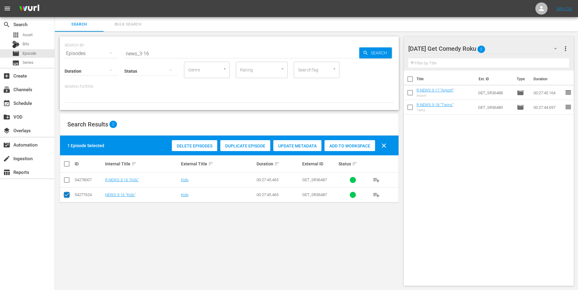
click at [65, 195] on input "checkbox" at bounding box center [66, 196] width 7 height 7
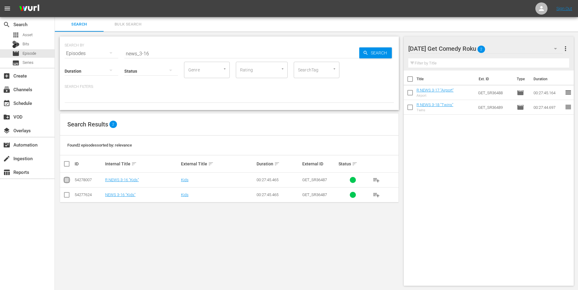
click at [66, 183] on input "checkbox" at bounding box center [66, 181] width 7 height 7
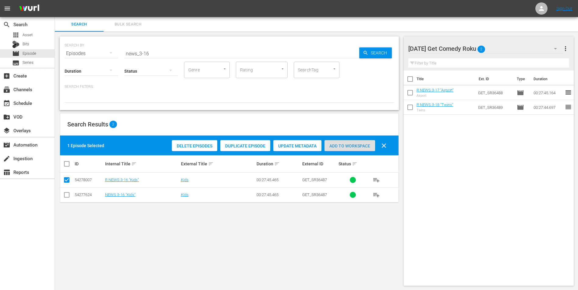
click at [334, 146] on span "Add to Workspace" at bounding box center [349, 146] width 51 height 5
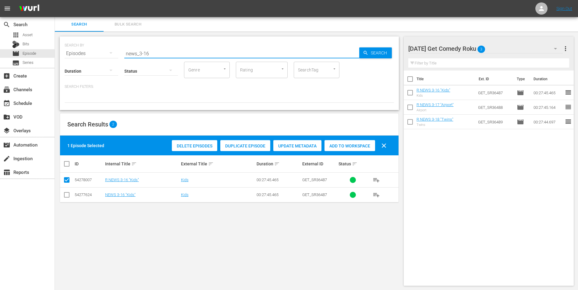
drag, startPoint x: 157, startPoint y: 52, endPoint x: 70, endPoint y: 61, distance: 87.6
click at [70, 61] on div "SEARCH BY Search By Episodes Search ID, Title, Description, Keywords, or Catego…" at bounding box center [229, 74] width 339 height 74
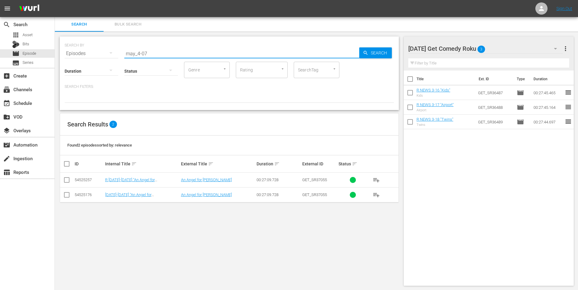
click at [67, 178] on input "checkbox" at bounding box center [66, 181] width 7 height 7
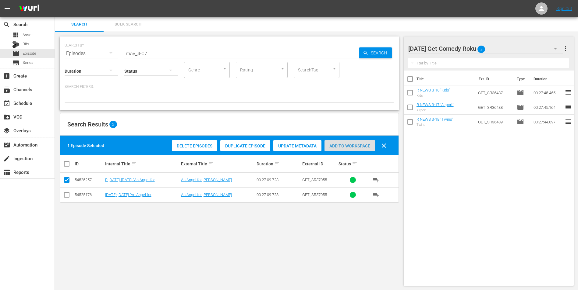
drag, startPoint x: 336, startPoint y: 145, endPoint x: 558, endPoint y: 86, distance: 229.7
click at [337, 144] on span "Add to Workspace" at bounding box center [349, 146] width 51 height 5
click at [500, 47] on div "[DATE] Get Comedy Roku 4" at bounding box center [485, 48] width 155 height 17
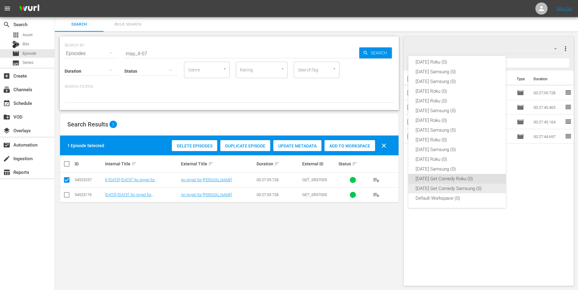
click at [462, 186] on div "[DATE] Get Comedy Samsung (0)" at bounding box center [456, 189] width 83 height 10
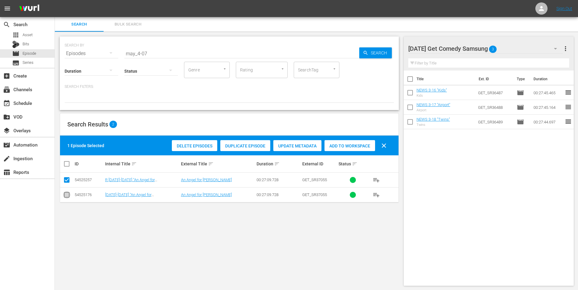
click at [66, 197] on input "checkbox" at bounding box center [66, 196] width 7 height 7
click at [66, 181] on input "checkbox" at bounding box center [66, 181] width 7 height 7
click at [344, 144] on span "Add to Workspace" at bounding box center [349, 146] width 51 height 5
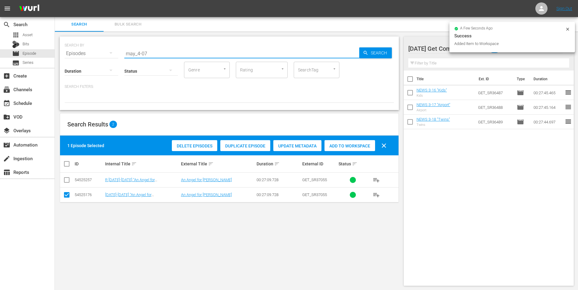
click at [144, 56] on input "may_4-07" at bounding box center [241, 53] width 235 height 15
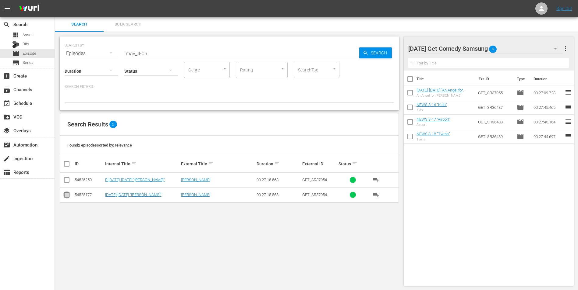
click at [68, 194] on input "checkbox" at bounding box center [66, 196] width 7 height 7
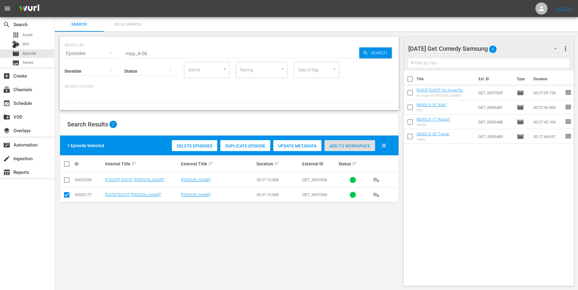
click at [344, 145] on span "Add to Workspace" at bounding box center [349, 146] width 51 height 5
click at [518, 49] on div "[DATE] Get Comedy Samsung 5" at bounding box center [485, 48] width 155 height 17
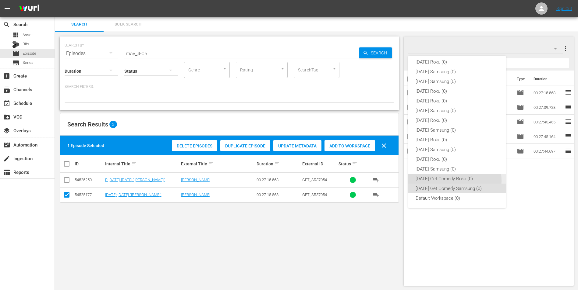
click at [447, 181] on div "[DATE] Get Comedy Roku (0)" at bounding box center [456, 179] width 83 height 10
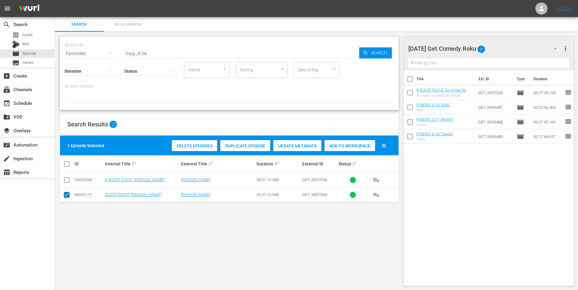
click at [68, 195] on input "checkbox" at bounding box center [66, 196] width 7 height 7
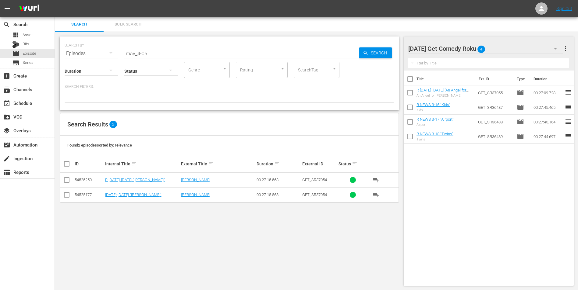
click at [68, 181] on input "checkbox" at bounding box center [66, 181] width 7 height 7
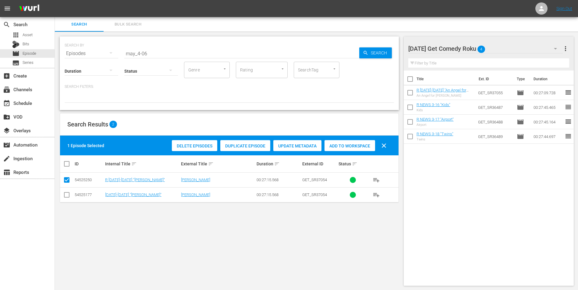
click at [366, 146] on span "Add to Workspace" at bounding box center [349, 146] width 51 height 5
click at [506, 48] on div "[DATE] Get Comedy Roku 5" at bounding box center [485, 48] width 155 height 17
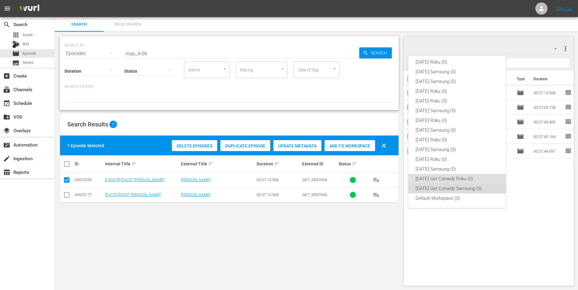
click at [464, 187] on div "[DATE] Get Comedy Samsung (0)" at bounding box center [456, 189] width 83 height 10
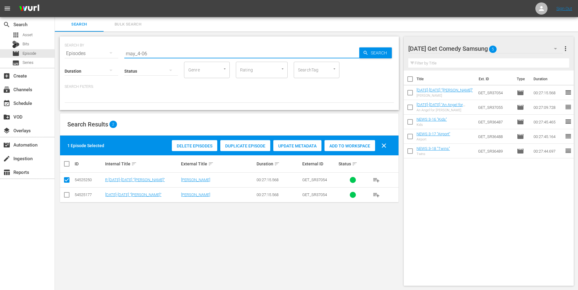
drag, startPoint x: 144, startPoint y: 50, endPoint x: 151, endPoint y: 52, distance: 7.2
click at [151, 52] on input "may_4-06" at bounding box center [241, 53] width 235 height 15
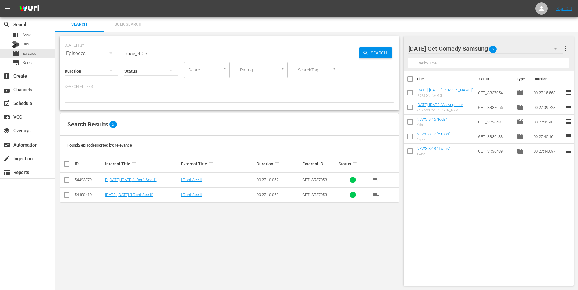
click at [67, 195] on input "checkbox" at bounding box center [66, 196] width 7 height 7
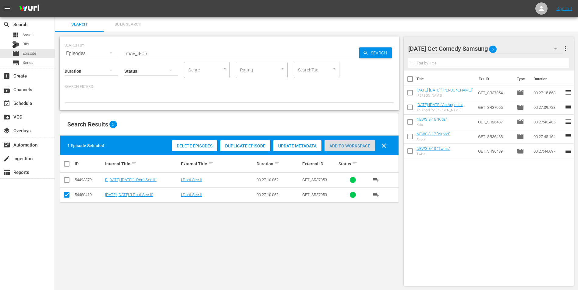
click at [345, 142] on div "Add to Workspace" at bounding box center [349, 146] width 51 height 12
click at [509, 46] on div "[DATE] Get Comedy Samsung 6" at bounding box center [485, 48] width 155 height 17
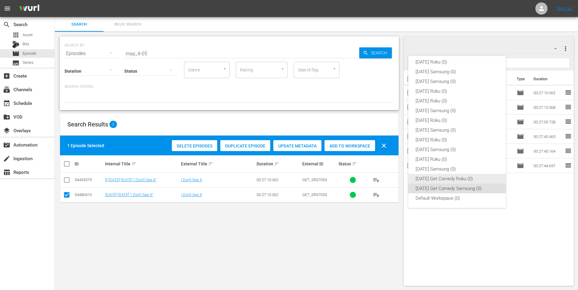
click at [440, 177] on div "[DATE] Get Comedy Roku (0)" at bounding box center [456, 179] width 83 height 10
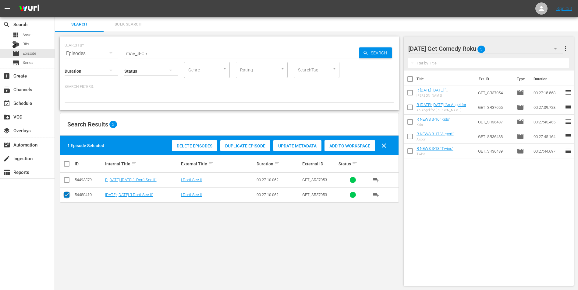
drag, startPoint x: 67, startPoint y: 196, endPoint x: 68, endPoint y: 182, distance: 14.3
click at [67, 194] on input "checkbox" at bounding box center [66, 196] width 7 height 7
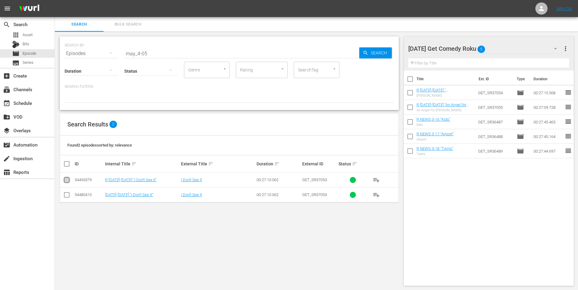
click at [67, 180] on input "checkbox" at bounding box center [66, 181] width 7 height 7
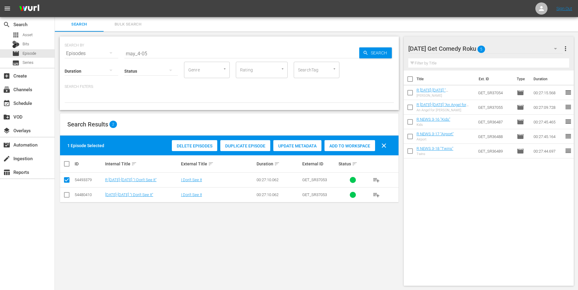
click at [355, 145] on span "Add to Workspace" at bounding box center [349, 146] width 51 height 5
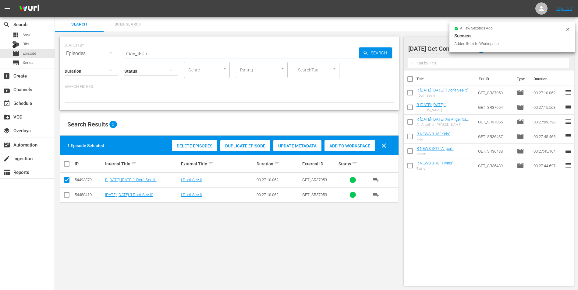
drag, startPoint x: 145, startPoint y: 53, endPoint x: 156, endPoint y: 53, distance: 11.3
click at [155, 53] on input "may_4-05" at bounding box center [241, 53] width 235 height 15
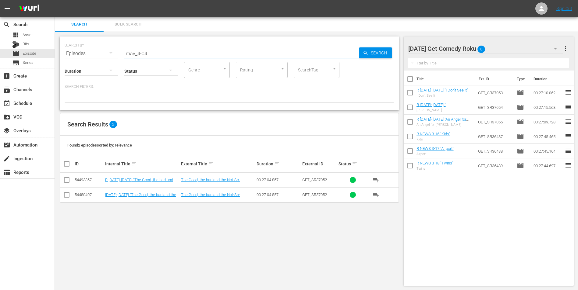
drag, startPoint x: 69, startPoint y: 180, endPoint x: 112, endPoint y: 174, distance: 43.7
click at [70, 179] on input "checkbox" at bounding box center [66, 181] width 7 height 7
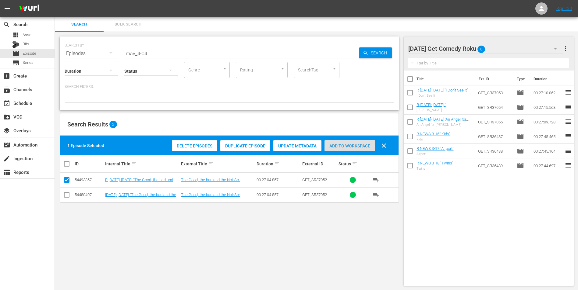
click at [365, 146] on span "Add to Workspace" at bounding box center [349, 146] width 51 height 5
click at [501, 47] on div "[DATE] Get Comedy Roku 7" at bounding box center [485, 48] width 155 height 17
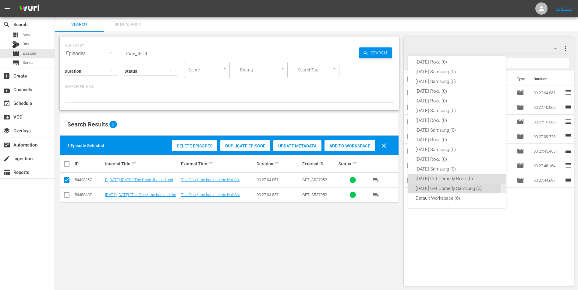
click at [447, 188] on div "[DATE] Get Comedy Samsung (0)" at bounding box center [456, 189] width 83 height 10
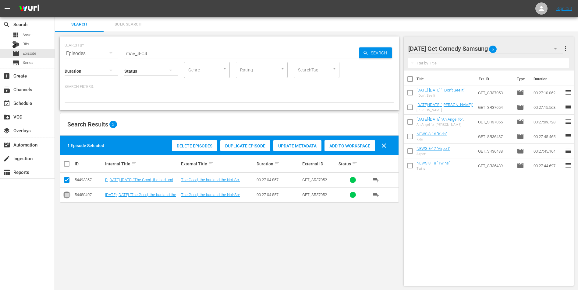
drag, startPoint x: 65, startPoint y: 197, endPoint x: 67, endPoint y: 183, distance: 14.1
click at [66, 195] on input "checkbox" at bounding box center [66, 196] width 7 height 7
click at [68, 179] on input "checkbox" at bounding box center [66, 181] width 7 height 7
click at [342, 144] on span "Add to Workspace" at bounding box center [349, 146] width 51 height 5
click at [513, 46] on div "[DATE] Get Comedy Samsung 7" at bounding box center [485, 48] width 155 height 17
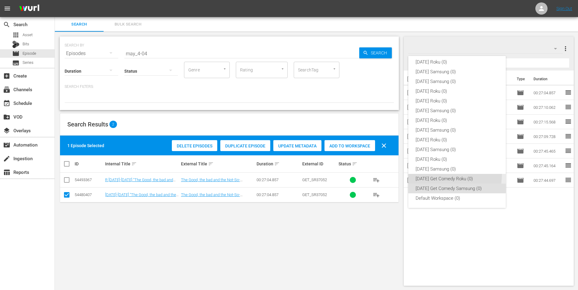
click at [441, 175] on div "[DATE] Get Comedy Roku (0)" at bounding box center [456, 179] width 83 height 10
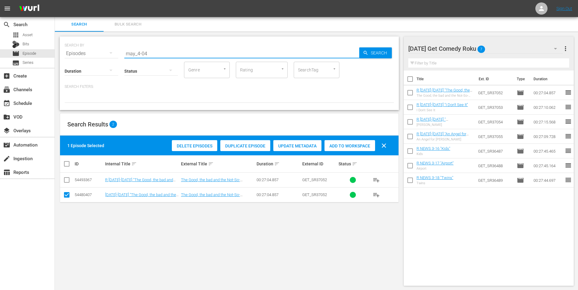
drag, startPoint x: 155, startPoint y: 53, endPoint x: 101, endPoint y: 47, distance: 54.8
click at [101, 47] on div "SEARCH BY Search By Episodes Search ID, Title, Description, Keywords, or Catego…" at bounding box center [229, 50] width 329 height 22
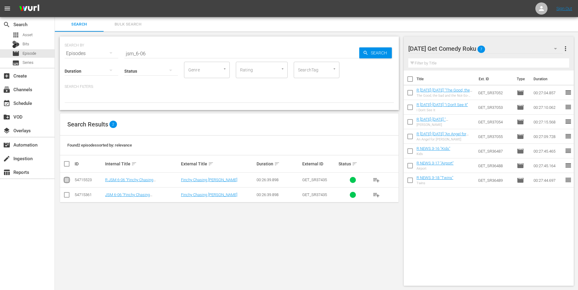
click at [67, 183] on input "checkbox" at bounding box center [66, 181] width 7 height 7
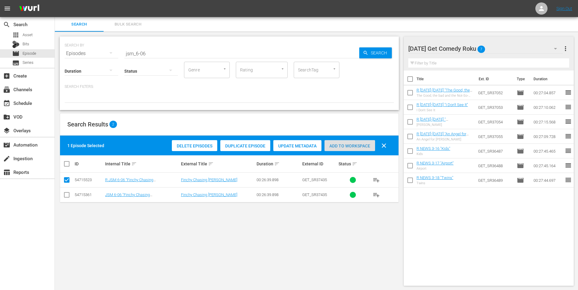
click at [343, 146] on span "Add to Workspace" at bounding box center [349, 146] width 51 height 5
click at [501, 49] on div "[DATE] Get Comedy Roku 8" at bounding box center [485, 48] width 155 height 17
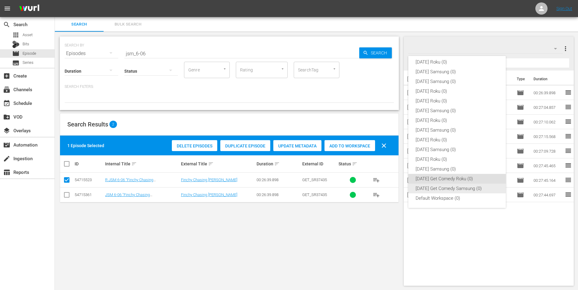
click at [468, 189] on div "[DATE] Get Comedy Samsung (0)" at bounding box center [456, 189] width 83 height 10
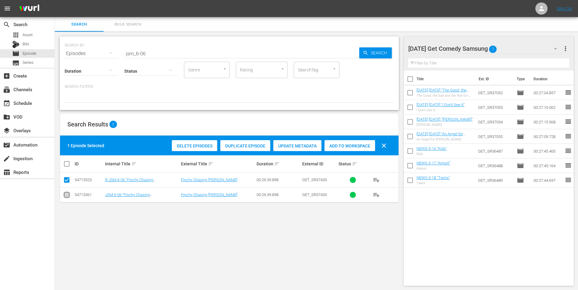
click at [66, 195] on input "checkbox" at bounding box center [66, 196] width 7 height 7
click at [66, 181] on input "checkbox" at bounding box center [66, 181] width 7 height 7
click at [342, 142] on div "Add to Workspace" at bounding box center [349, 146] width 51 height 12
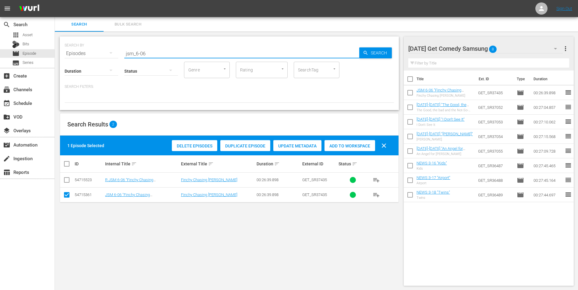
drag, startPoint x: 143, startPoint y: 55, endPoint x: 158, endPoint y: 58, distance: 14.9
click at [158, 58] on div "SEARCH BY Search By Episodes Search ID, Title, Description, Keywords, or Catego…" at bounding box center [229, 74] width 339 height 74
click at [502, 42] on div "[DATE] Get Comedy Samsung 8" at bounding box center [485, 48] width 155 height 17
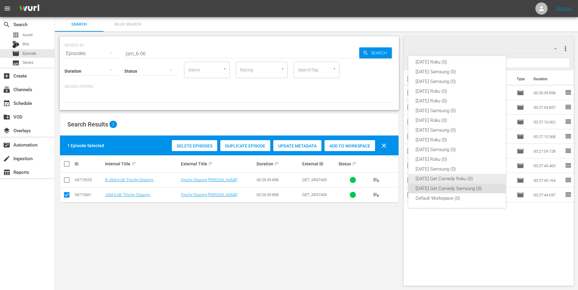
click at [478, 177] on div "[DATE] Get Comedy Roku (0)" at bounding box center [456, 179] width 83 height 10
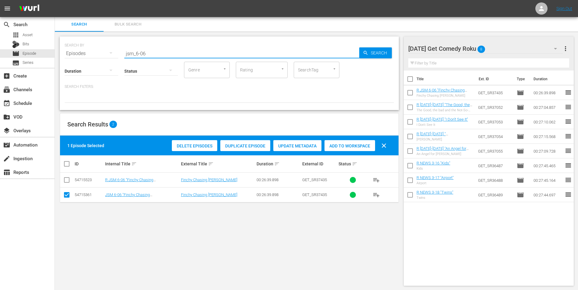
drag, startPoint x: 143, startPoint y: 52, endPoint x: 175, endPoint y: 75, distance: 38.9
click at [155, 53] on input "jsm_6-06" at bounding box center [241, 53] width 235 height 15
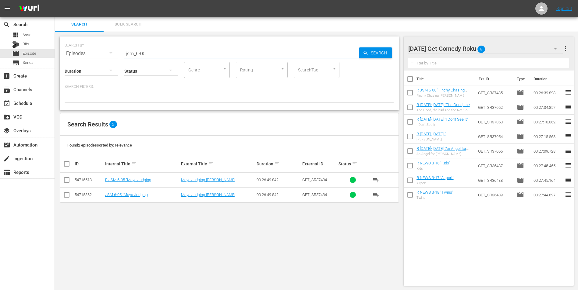
click at [65, 181] on input "checkbox" at bounding box center [66, 181] width 7 height 7
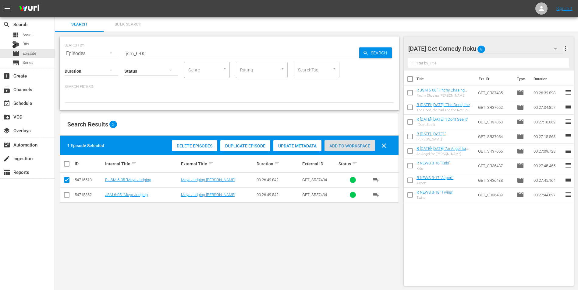
click at [349, 147] on span "Add to Workspace" at bounding box center [349, 146] width 51 height 5
click at [489, 46] on div "[DATE] Get Comedy Roku 9" at bounding box center [485, 48] width 155 height 17
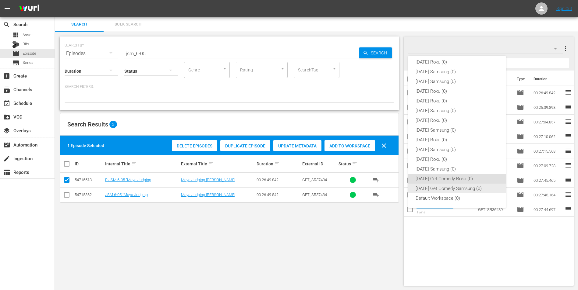
click at [429, 190] on div "[DATE] Get Comedy Samsung (0)" at bounding box center [456, 189] width 83 height 10
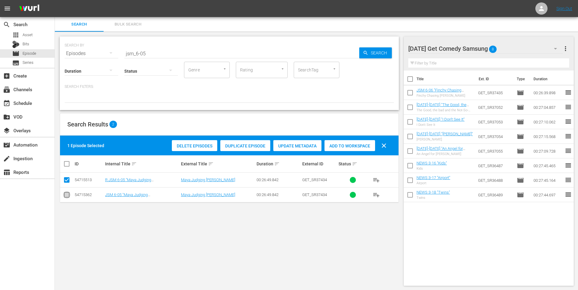
drag, startPoint x: 66, startPoint y: 197, endPoint x: 67, endPoint y: 188, distance: 9.8
click at [67, 196] on input "checkbox" at bounding box center [66, 196] width 7 height 7
click at [68, 181] on input "checkbox" at bounding box center [66, 181] width 7 height 7
click at [358, 144] on span "Add to Workspace" at bounding box center [349, 146] width 51 height 5
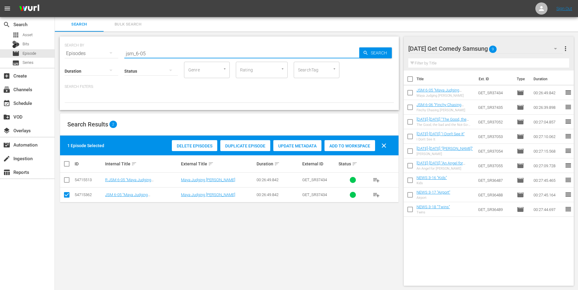
drag, startPoint x: 143, startPoint y: 52, endPoint x: 151, endPoint y: 52, distance: 7.9
click at [150, 52] on input "jsm_6-05" at bounding box center [241, 53] width 235 height 15
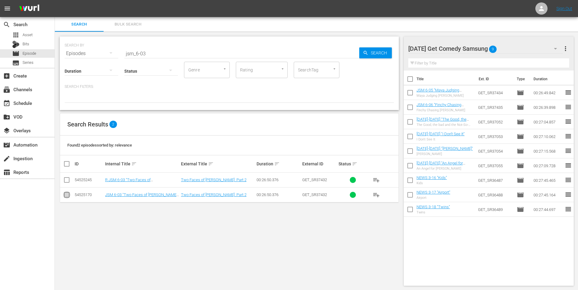
click at [68, 195] on input "checkbox" at bounding box center [66, 196] width 7 height 7
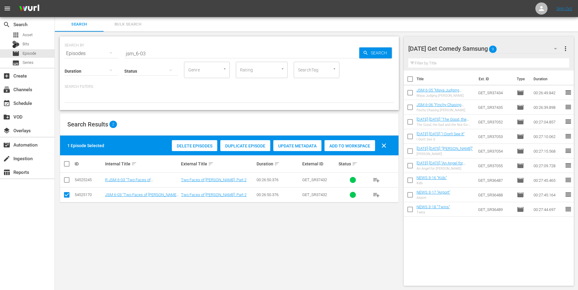
click at [355, 150] on div "Add to Workspace" at bounding box center [349, 146] width 51 height 12
click at [512, 44] on div "[DATE] Get Comedy Samsung 10" at bounding box center [485, 48] width 155 height 17
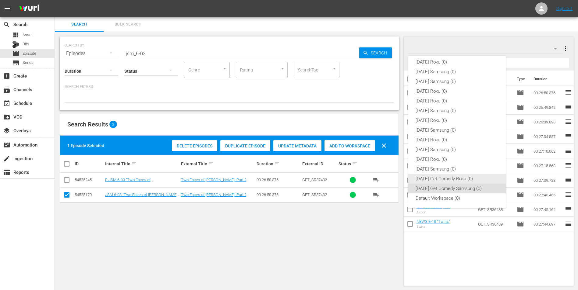
drag, startPoint x: 442, startPoint y: 180, endPoint x: 437, endPoint y: 178, distance: 5.3
click at [442, 180] on div "[DATE] Get Comedy Roku (0)" at bounding box center [456, 179] width 83 height 10
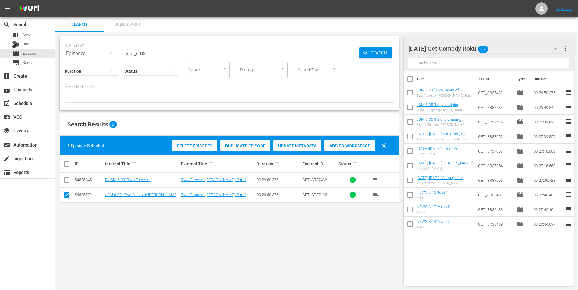
click at [65, 196] on input "checkbox" at bounding box center [66, 196] width 7 height 7
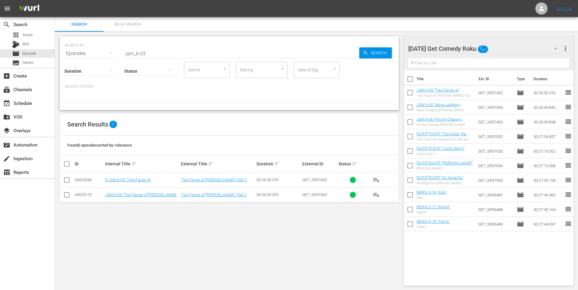
click at [65, 185] on td at bounding box center [67, 180] width 14 height 15
click at [67, 179] on input "checkbox" at bounding box center [66, 181] width 7 height 7
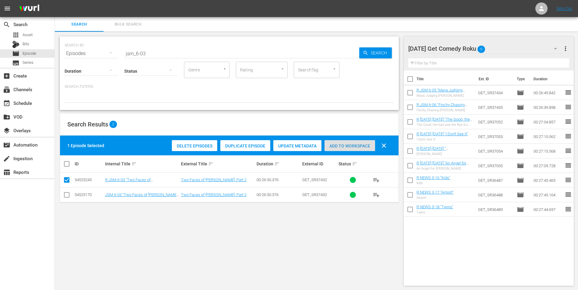
click at [354, 143] on div "Add to Workspace" at bounding box center [349, 146] width 51 height 12
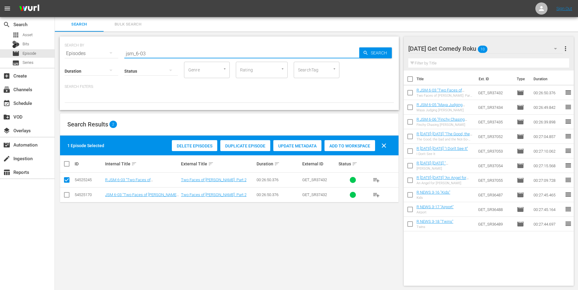
drag, startPoint x: 143, startPoint y: 54, endPoint x: 148, endPoint y: 55, distance: 5.2
click at [148, 55] on input "jsm_6-03" at bounding box center [241, 53] width 235 height 15
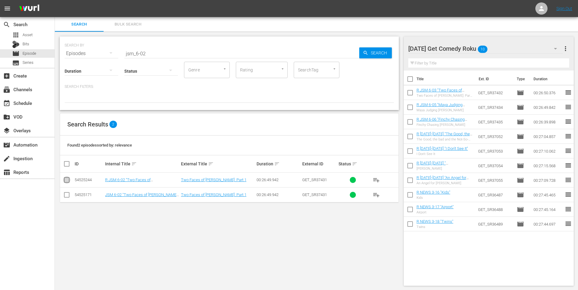
click at [70, 181] on input "checkbox" at bounding box center [66, 181] width 7 height 7
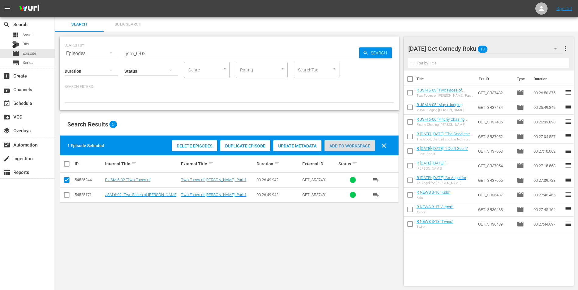
click at [350, 146] on span "Add to Workspace" at bounding box center [349, 146] width 51 height 5
click at [510, 46] on div "[DATE] Get Comedy Roku 11" at bounding box center [485, 48] width 155 height 17
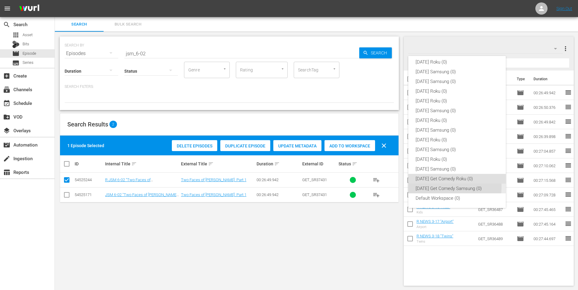
click at [427, 187] on div "[DATE] Get Comedy Samsung (0)" at bounding box center [456, 189] width 83 height 10
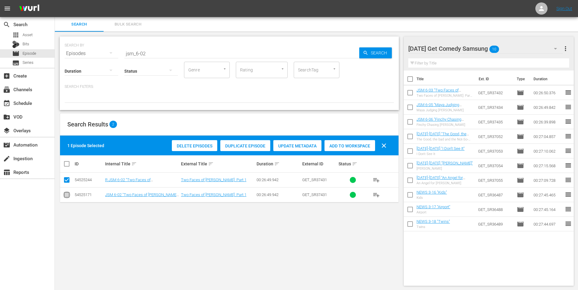
click at [66, 196] on input "checkbox" at bounding box center [66, 196] width 7 height 7
click at [65, 180] on input "checkbox" at bounding box center [66, 181] width 7 height 7
click at [347, 142] on div "Add to Workspace" at bounding box center [349, 146] width 51 height 12
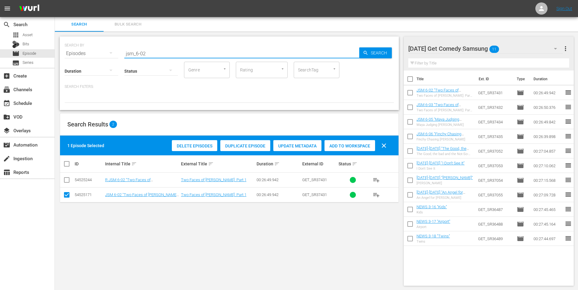
drag, startPoint x: 155, startPoint y: 54, endPoint x: 59, endPoint y: 75, distance: 97.9
click at [57, 57] on div "SEARCH BY Search By Episodes Search ID, Title, Description, Keywords, or Catego…" at bounding box center [229, 161] width 349 height 259
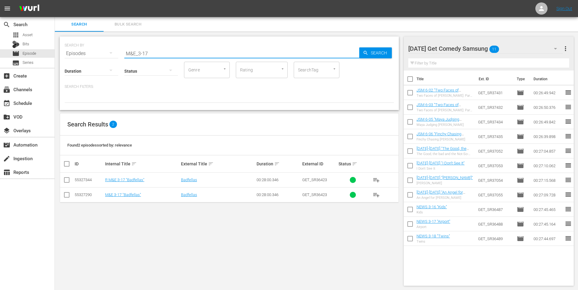
click at [66, 194] on input "checkbox" at bounding box center [66, 196] width 7 height 7
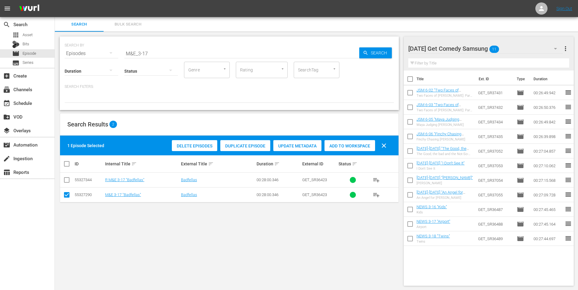
click at [345, 144] on span "Add to Workspace" at bounding box center [349, 146] width 51 height 5
click at [514, 50] on div "[DATE] Get Comedy Samsung 12" at bounding box center [485, 48] width 155 height 17
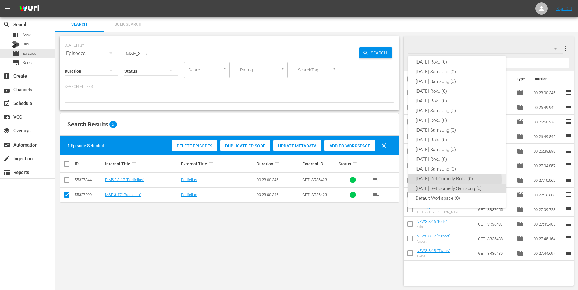
click at [444, 180] on div "[DATE] Get Comedy Roku (0)" at bounding box center [456, 179] width 83 height 10
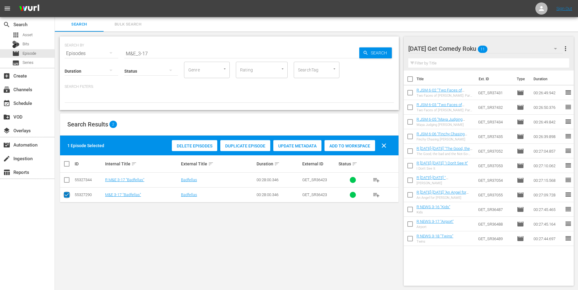
click at [68, 196] on input "checkbox" at bounding box center [66, 196] width 7 height 7
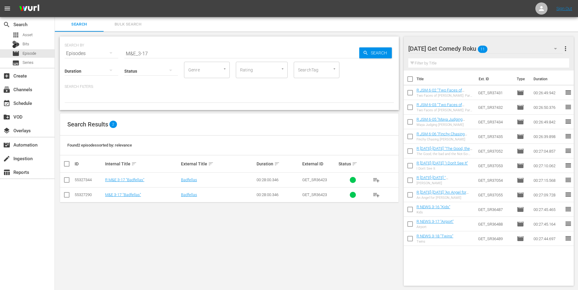
click at [69, 180] on input "checkbox" at bounding box center [66, 181] width 7 height 7
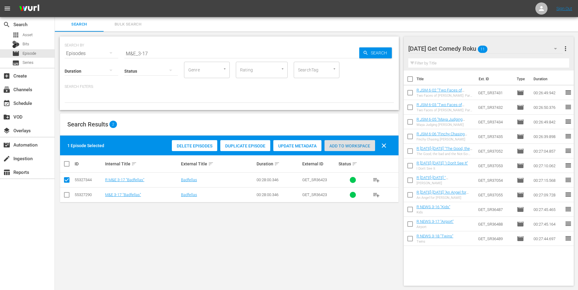
click at [353, 144] on span "Add to Workspace" at bounding box center [349, 146] width 51 height 5
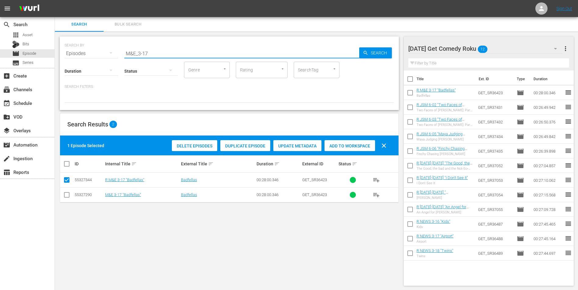
drag, startPoint x: 146, startPoint y: 53, endPoint x: 160, endPoint y: 58, distance: 15.3
click at [160, 58] on div "SEARCH BY Search By Episodes Search ID, Title, Description, Keywords, or Catego…" at bounding box center [229, 74] width 339 height 74
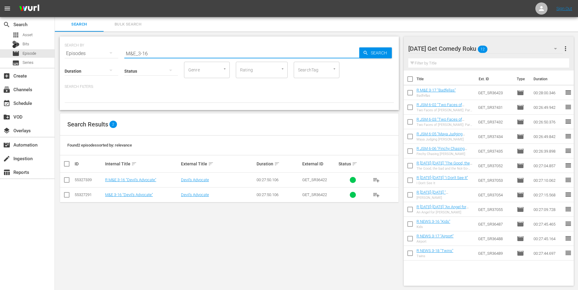
click at [65, 180] on input "checkbox" at bounding box center [66, 181] width 7 height 7
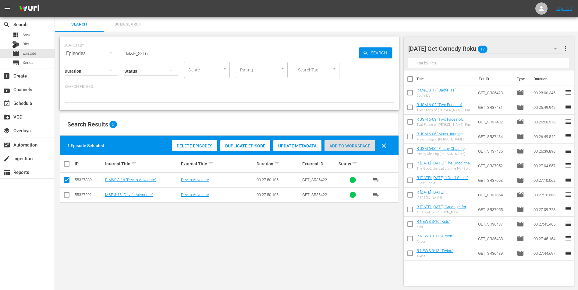
click at [359, 148] on span "Add to Workspace" at bounding box center [349, 146] width 51 height 5
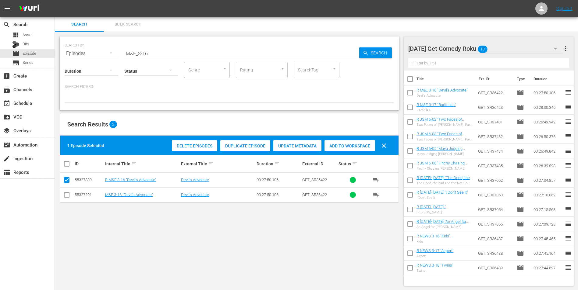
click at [506, 51] on div "[DATE] Get Comedy Roku 13" at bounding box center [485, 48] width 155 height 17
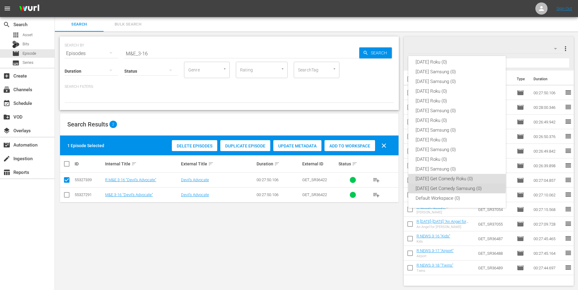
click at [456, 187] on div "[DATE] Get Comedy Samsung (0)" at bounding box center [456, 189] width 83 height 10
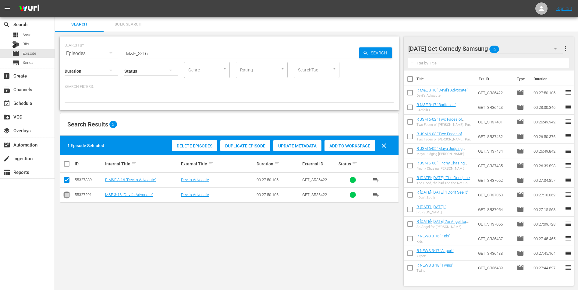
click at [67, 195] on input "checkbox" at bounding box center [66, 196] width 7 height 7
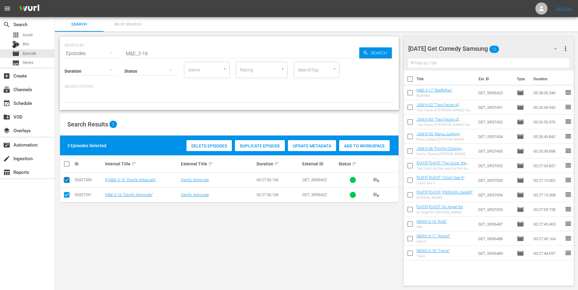
click at [65, 182] on input "checkbox" at bounding box center [66, 181] width 7 height 7
click at [337, 141] on div "Add to Workspace" at bounding box center [349, 146] width 51 height 12
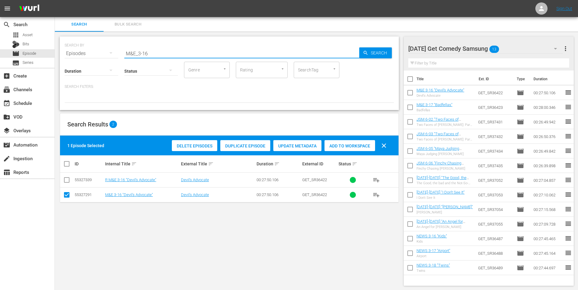
drag, startPoint x: 157, startPoint y: 53, endPoint x: 98, endPoint y: 54, distance: 59.7
click at [98, 54] on div "SEARCH BY Search By Episodes Search ID, Title, Description, Keywords, or Catego…" at bounding box center [229, 50] width 329 height 22
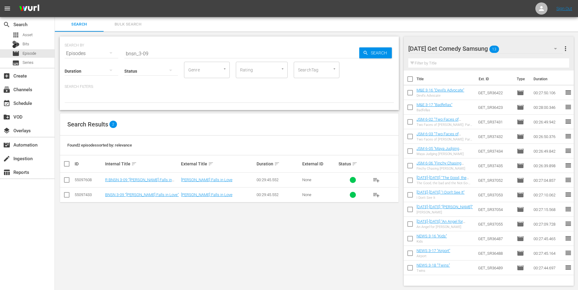
click at [62, 195] on td at bounding box center [67, 195] width 14 height 15
click at [68, 195] on input "checkbox" at bounding box center [66, 196] width 7 height 7
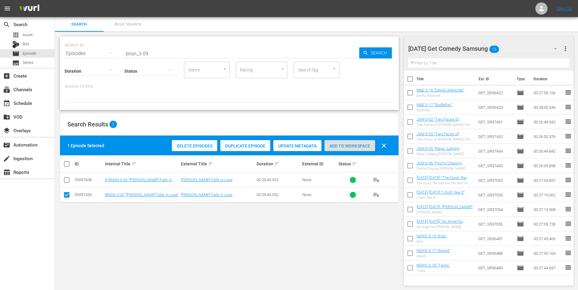
click at [353, 145] on span "Add to Workspace" at bounding box center [349, 146] width 51 height 5
click at [511, 45] on div "[DATE] Get Comedy Samsung 14" at bounding box center [485, 48] width 155 height 17
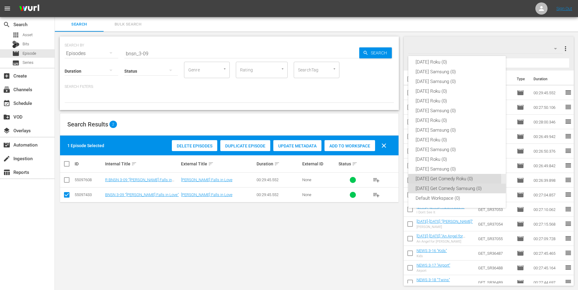
click at [438, 180] on div "[DATE] Get Comedy Roku (0)" at bounding box center [456, 179] width 83 height 10
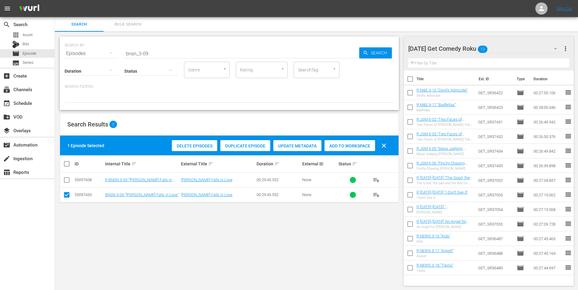
click at [66, 197] on input "checkbox" at bounding box center [66, 196] width 7 height 7
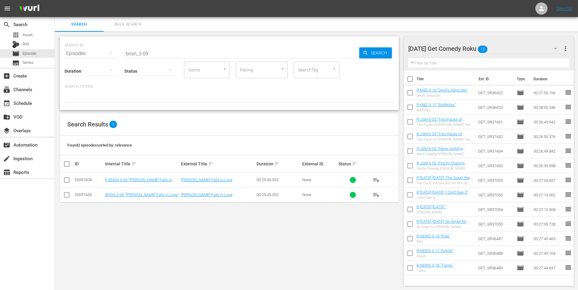
click at [65, 180] on input "checkbox" at bounding box center [66, 181] width 7 height 7
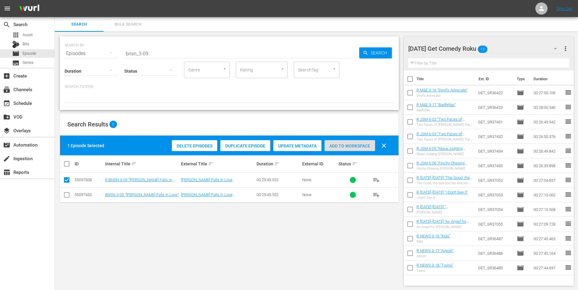
click at [349, 148] on span "Add to Workspace" at bounding box center [349, 146] width 51 height 5
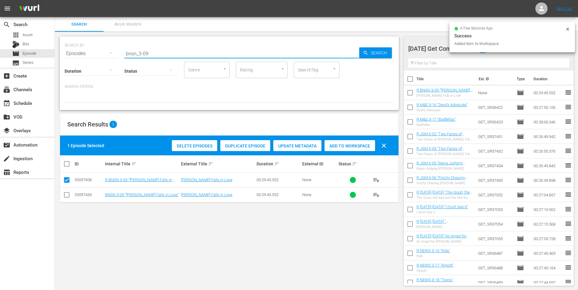
drag, startPoint x: 144, startPoint y: 54, endPoint x: 162, endPoint y: 56, distance: 17.7
click at [160, 56] on div "SEARCH BY Search By Episodes Search ID, Title, Description, Keywords, or Catego…" at bounding box center [229, 74] width 339 height 74
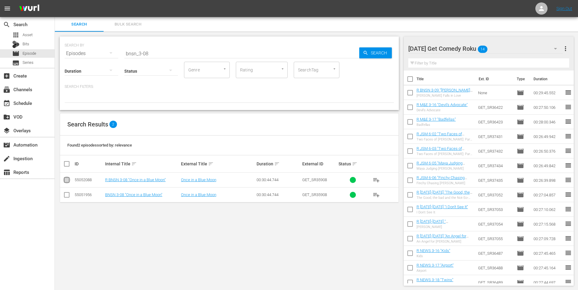
click at [65, 181] on input "checkbox" at bounding box center [66, 181] width 7 height 7
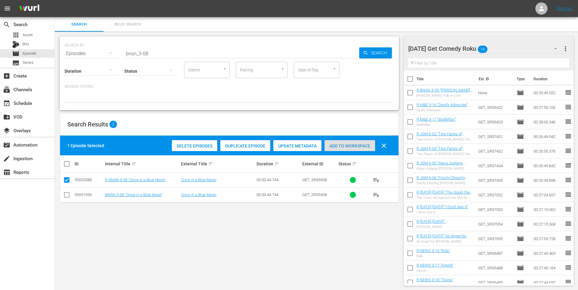
click at [350, 149] on div "Add to Workspace" at bounding box center [349, 146] width 51 height 12
click at [506, 46] on div "[DATE] Get Comedy Roku 15" at bounding box center [485, 48] width 155 height 17
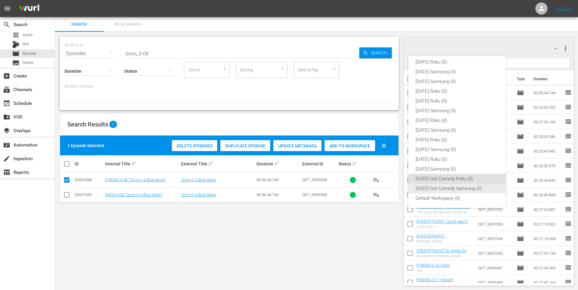
click at [424, 188] on div "[DATE] Get Comedy Samsung (0)" at bounding box center [456, 189] width 83 height 10
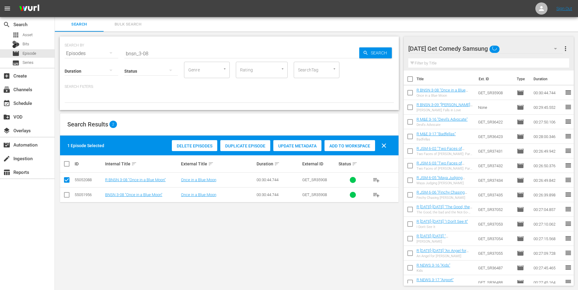
drag, startPoint x: 65, startPoint y: 197, endPoint x: 63, endPoint y: 189, distance: 7.8
click at [65, 197] on input "checkbox" at bounding box center [66, 196] width 7 height 7
drag, startPoint x: 68, startPoint y: 181, endPoint x: 82, endPoint y: 179, distance: 14.7
click at [68, 181] on input "checkbox" at bounding box center [66, 181] width 7 height 7
click at [343, 145] on span "Add to Workspace" at bounding box center [349, 146] width 51 height 5
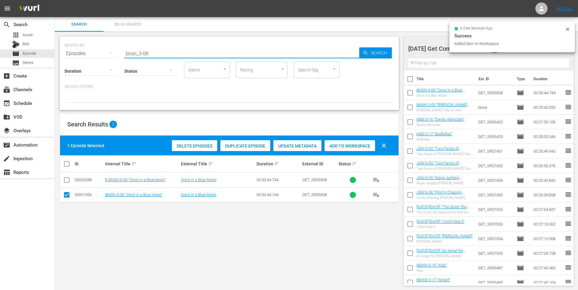
drag, startPoint x: 170, startPoint y: 54, endPoint x: 56, endPoint y: 46, distance: 114.8
click at [73, 48] on div "SEARCH BY Search By Episodes Search ID, Title, Description, Keywords, or Catego…" at bounding box center [229, 50] width 329 height 22
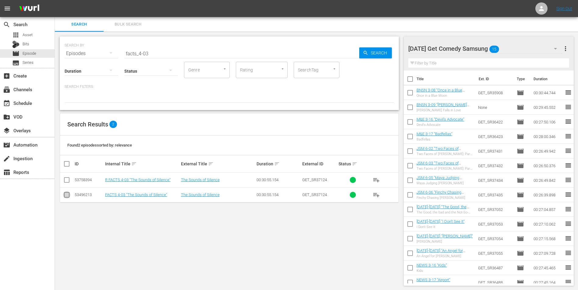
click at [68, 196] on input "checkbox" at bounding box center [66, 196] width 7 height 7
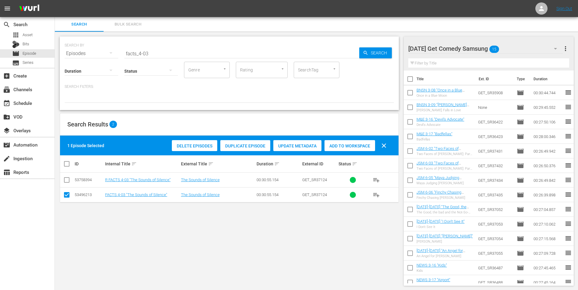
click at [360, 146] on span "Add to Workspace" at bounding box center [349, 146] width 51 height 5
click at [514, 48] on div "[DATE] Get Comedy Samsung 16" at bounding box center [485, 48] width 155 height 17
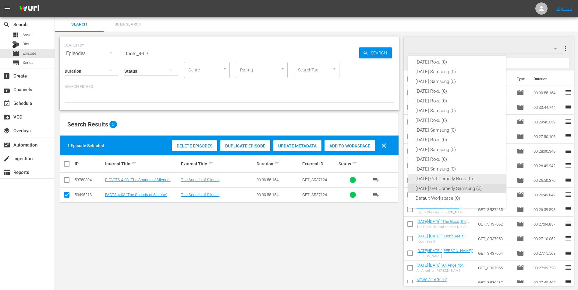
click at [428, 177] on div "[DATE] Get Comedy Roku (0)" at bounding box center [456, 179] width 83 height 10
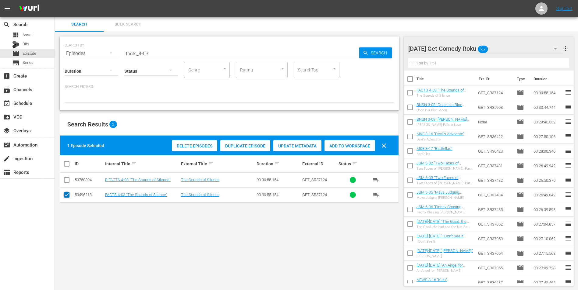
click at [65, 195] on input "checkbox" at bounding box center [66, 196] width 7 height 7
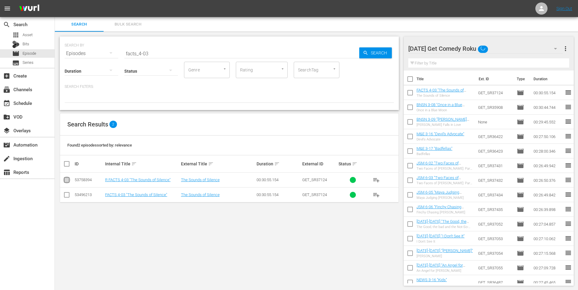
click at [68, 182] on input "checkbox" at bounding box center [66, 181] width 7 height 7
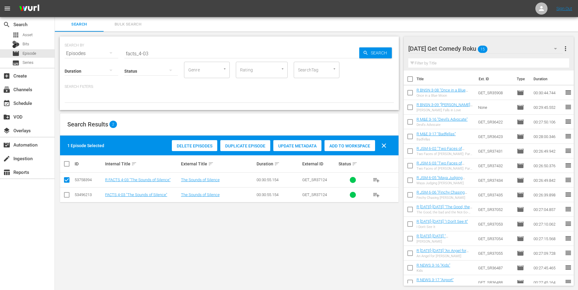
click at [340, 144] on span "Add to Workspace" at bounding box center [349, 146] width 51 height 5
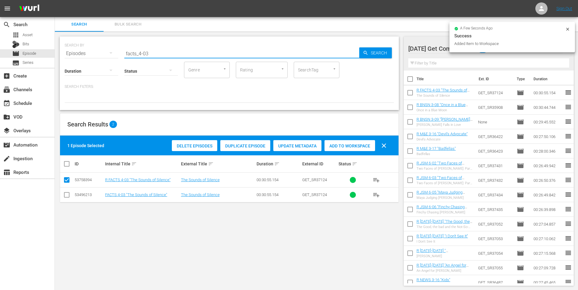
drag, startPoint x: 146, startPoint y: 54, endPoint x: 162, endPoint y: 54, distance: 15.2
click at [162, 54] on input "facts_4-03" at bounding box center [241, 53] width 235 height 15
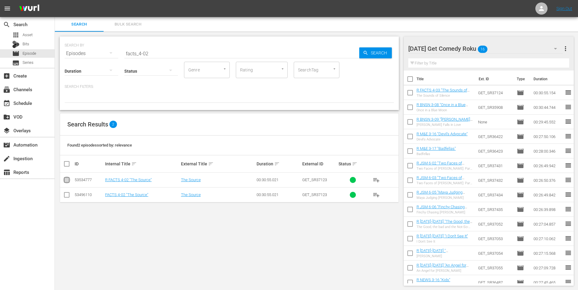
click at [69, 180] on input "checkbox" at bounding box center [66, 181] width 7 height 7
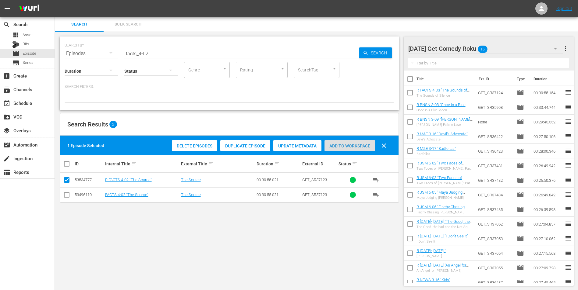
click at [353, 146] on span "Add to Workspace" at bounding box center [349, 146] width 51 height 5
click at [501, 44] on div "[DATE] Get Comedy Roku 17" at bounding box center [485, 48] width 155 height 17
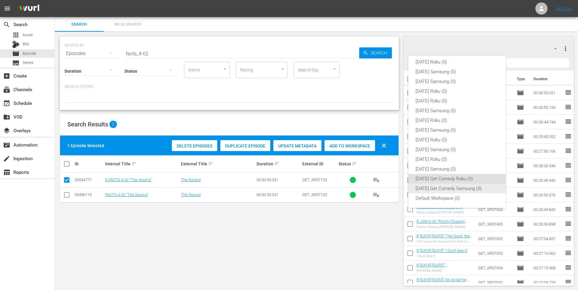
click at [434, 185] on div "[DATE] Get Comedy Samsung (0)" at bounding box center [456, 189] width 83 height 10
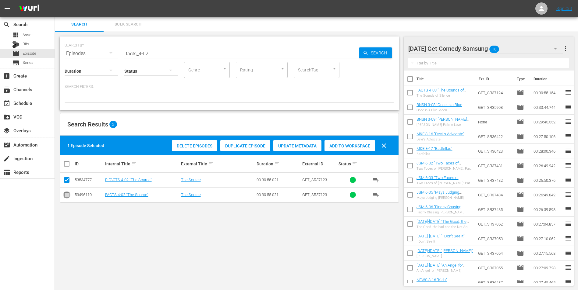
click at [65, 196] on input "checkbox" at bounding box center [66, 196] width 7 height 7
click at [68, 180] on input "checkbox" at bounding box center [66, 181] width 7 height 7
click at [345, 144] on span "Add to Workspace" at bounding box center [349, 146] width 51 height 5
click at [515, 49] on div "[DATE] Get Comedy Samsung 17" at bounding box center [485, 48] width 155 height 17
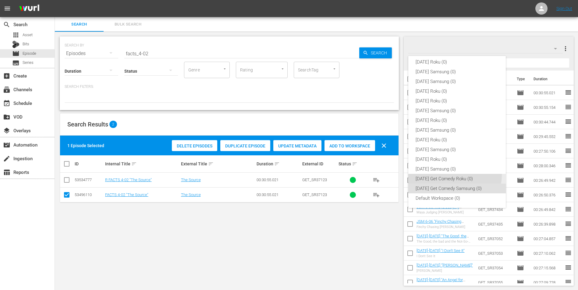
click at [448, 175] on div "[DATE] Get Comedy Roku (0)" at bounding box center [456, 179] width 83 height 10
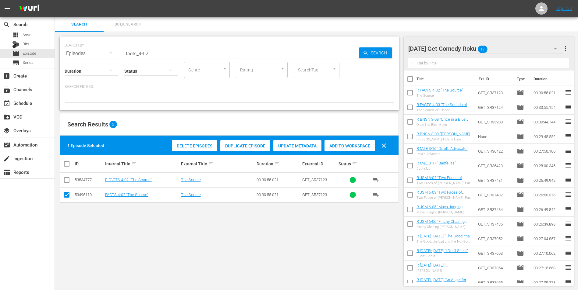
click at [495, 47] on div "[DATE] Get Comedy Roku 17" at bounding box center [485, 48] width 155 height 17
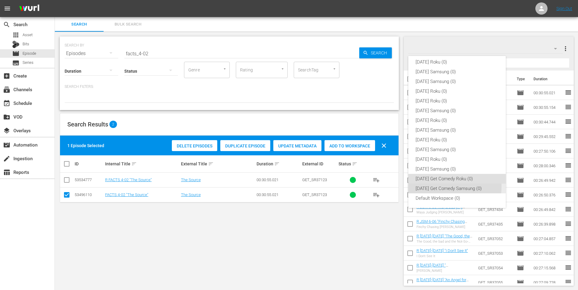
click at [434, 187] on div "[DATE] Get Comedy Samsung (0)" at bounding box center [456, 189] width 83 height 10
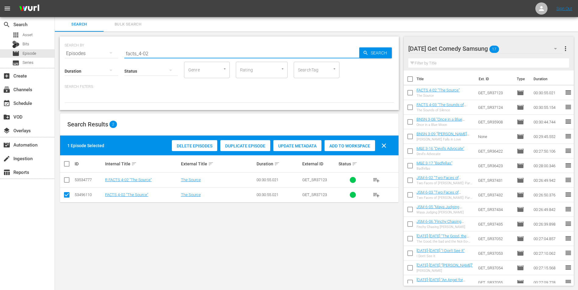
drag, startPoint x: 144, startPoint y: 52, endPoint x: 194, endPoint y: 59, distance: 50.9
click at [172, 54] on input "facts_4-02" at bounding box center [241, 53] width 235 height 15
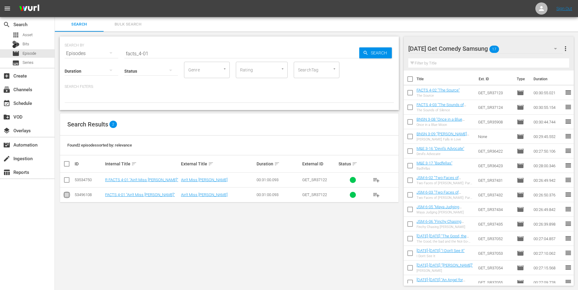
click at [64, 198] on input "checkbox" at bounding box center [66, 196] width 7 height 7
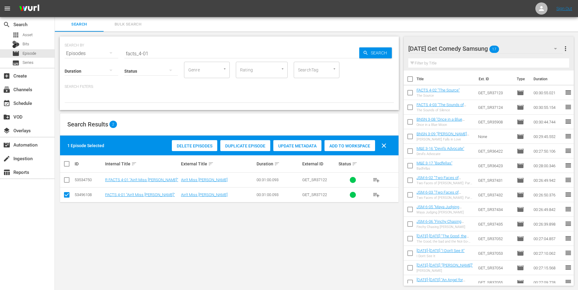
click at [353, 144] on span "Add to Workspace" at bounding box center [349, 146] width 51 height 5
click at [509, 49] on div "[DATE] Get Comedy Samsung 18" at bounding box center [485, 48] width 155 height 17
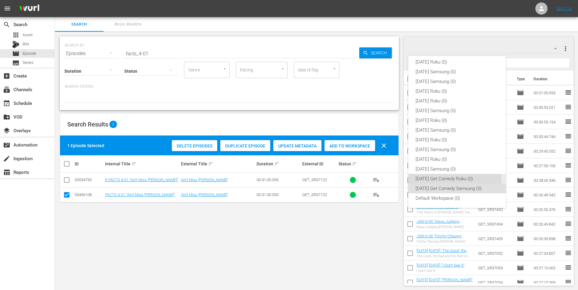
click at [429, 181] on div "[DATE] Get Comedy Roku (0)" at bounding box center [456, 179] width 83 height 10
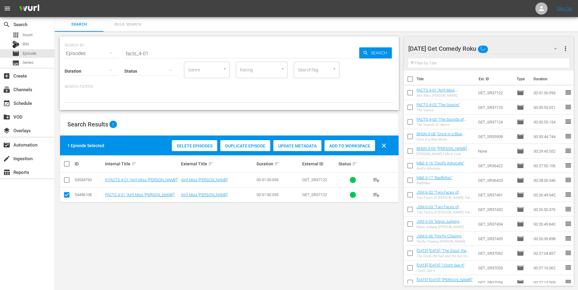
click at [66, 195] on input "checkbox" at bounding box center [66, 196] width 7 height 7
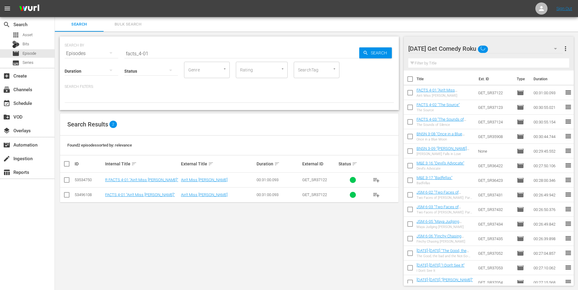
click at [68, 180] on input "checkbox" at bounding box center [66, 181] width 7 height 7
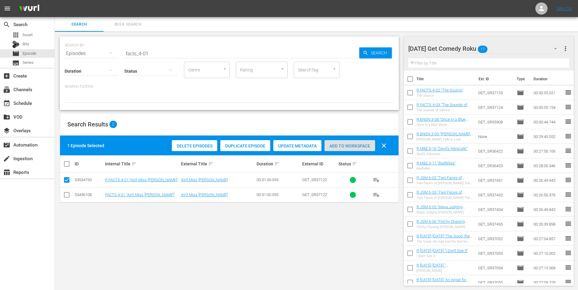
click at [355, 143] on div "Add to Workspace" at bounding box center [349, 146] width 51 height 12
drag, startPoint x: 139, startPoint y: 55, endPoint x: 158, endPoint y: 54, distance: 18.9
click at [158, 54] on input "facts_4-01" at bounding box center [241, 53] width 235 height 15
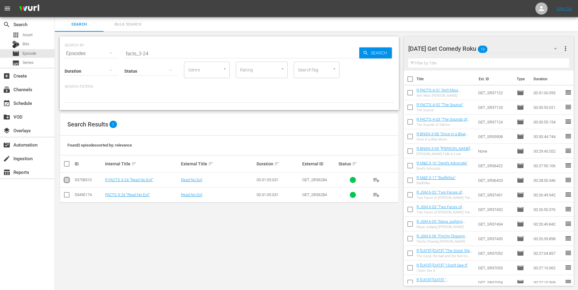
click at [69, 181] on input "checkbox" at bounding box center [66, 181] width 7 height 7
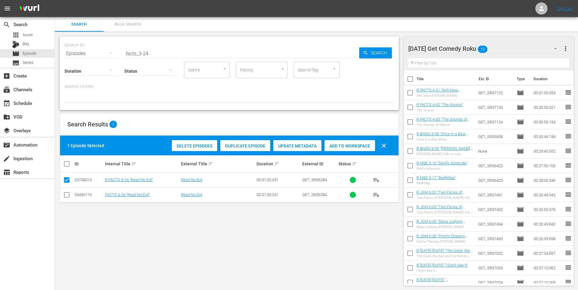
click at [360, 144] on span "Add to Workspace" at bounding box center [349, 146] width 51 height 5
click at [506, 49] on div "[DATE] Get Comedy Roku 19" at bounding box center [485, 48] width 155 height 17
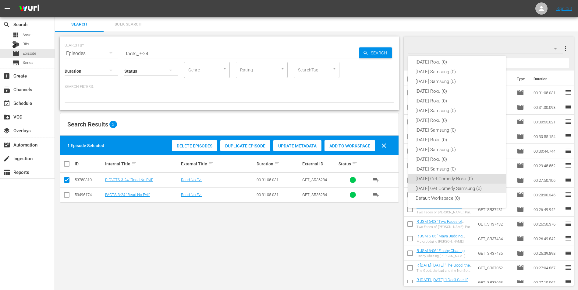
drag, startPoint x: 437, startPoint y: 188, endPoint x: 434, endPoint y: 189, distance: 4.1
click at [437, 188] on div "[DATE] Get Comedy Samsung (0)" at bounding box center [456, 189] width 83 height 10
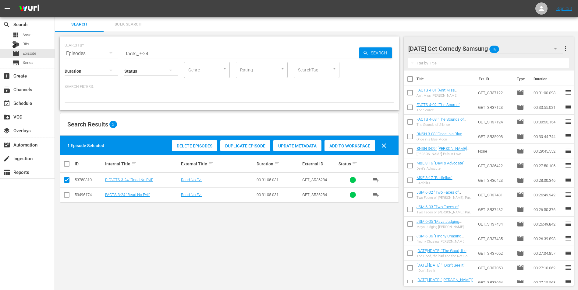
click at [67, 193] on input "checkbox" at bounding box center [66, 196] width 7 height 7
click at [69, 180] on input "checkbox" at bounding box center [66, 181] width 7 height 7
click at [342, 142] on div "Add to Workspace" at bounding box center [349, 146] width 51 height 12
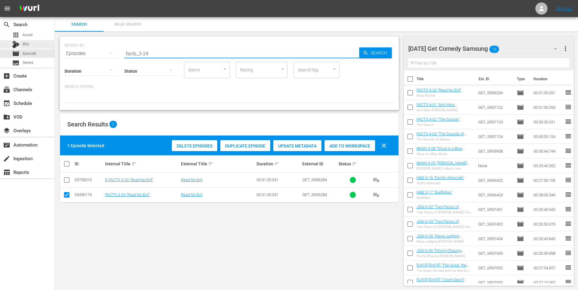
drag, startPoint x: 156, startPoint y: 53, endPoint x: 26, endPoint y: 39, distance: 130.4
click at [55, 0] on div "search Search apps Asset Bits movie Episode subtitles Series add_box Create sub…" at bounding box center [316, 0] width 523 height 0
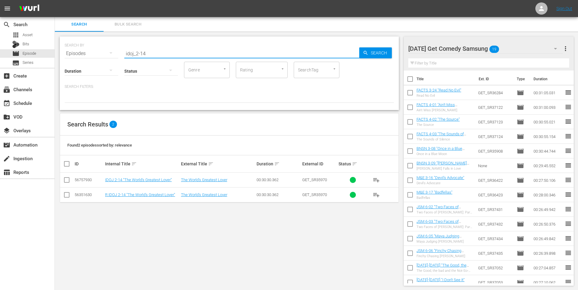
click at [65, 181] on input "checkbox" at bounding box center [66, 181] width 7 height 7
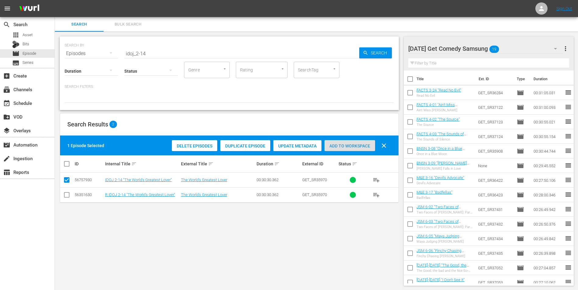
click at [346, 150] on div "Add to Workspace" at bounding box center [349, 146] width 51 height 12
click at [516, 50] on div "[DATE] Get Comedy Samsung 20" at bounding box center [485, 48] width 155 height 17
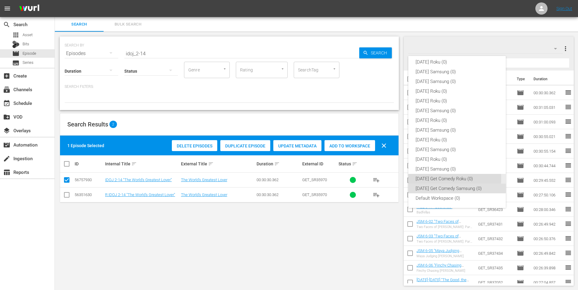
drag, startPoint x: 448, startPoint y: 179, endPoint x: 114, endPoint y: 239, distance: 339.4
click at [446, 179] on div "[DATE] Get Comedy Roku (0)" at bounding box center [456, 179] width 83 height 10
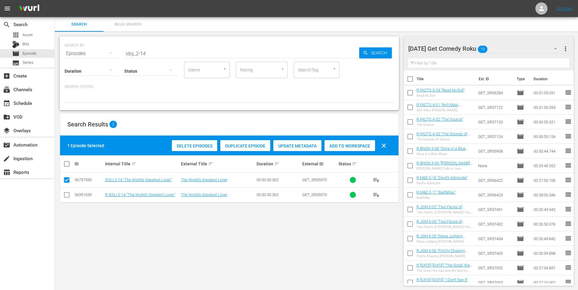
click at [69, 195] on input "checkbox" at bounding box center [66, 196] width 7 height 7
click at [65, 180] on input "checkbox" at bounding box center [66, 181] width 7 height 7
click at [353, 148] on span "Add to Workspace" at bounding box center [349, 146] width 51 height 5
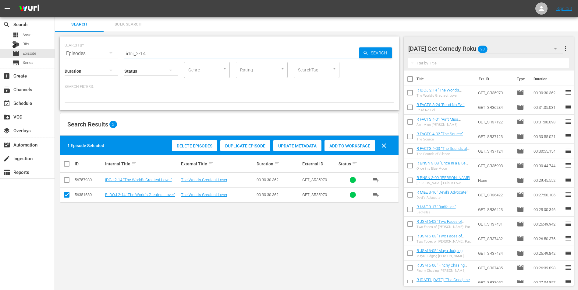
drag, startPoint x: 150, startPoint y: 55, endPoint x: 108, endPoint y: 49, distance: 42.4
click at [109, 49] on div "SEARCH BY Search By Episodes Search ID, Title, Description, Keywords, or Catego…" at bounding box center [229, 50] width 329 height 22
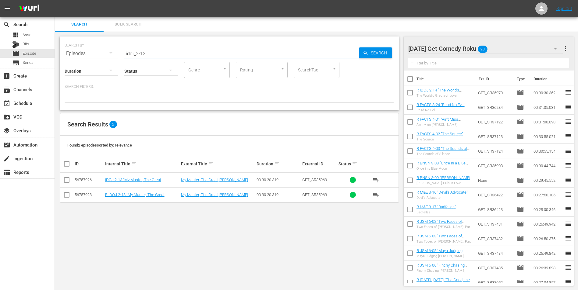
click at [67, 194] on input "checkbox" at bounding box center [66, 196] width 7 height 7
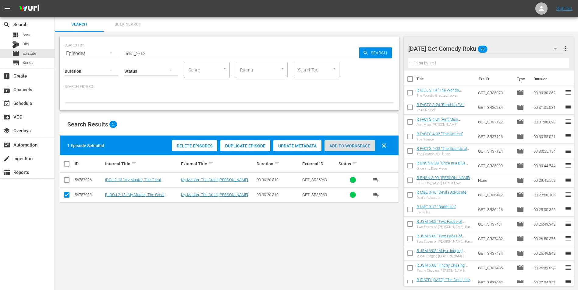
click at [340, 145] on span "Add to Workspace" at bounding box center [349, 146] width 51 height 5
click at [508, 47] on div "[DATE] Get Comedy Roku 21" at bounding box center [485, 48] width 155 height 17
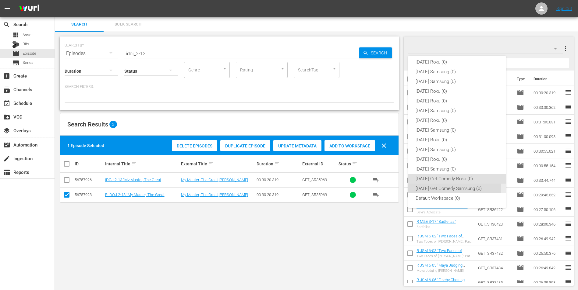
drag, startPoint x: 446, startPoint y: 188, endPoint x: 387, endPoint y: 191, distance: 58.8
click at [444, 188] on div "[DATE] Get Comedy Samsung (0)" at bounding box center [456, 189] width 83 height 10
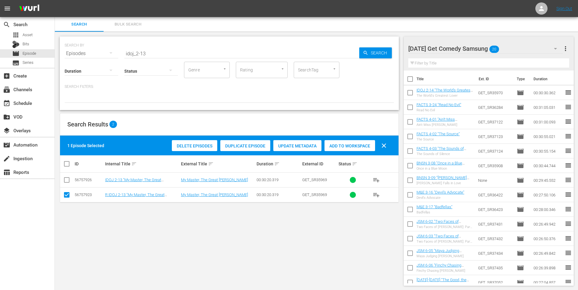
click at [66, 192] on icon at bounding box center [66, 194] width 7 height 7
click at [66, 182] on input "checkbox" at bounding box center [66, 181] width 7 height 7
click at [62, 193] on td at bounding box center [67, 195] width 14 height 15
click at [66, 197] on input "checkbox" at bounding box center [66, 196] width 7 height 7
click at [359, 145] on span "Add to Workspace" at bounding box center [349, 146] width 51 height 5
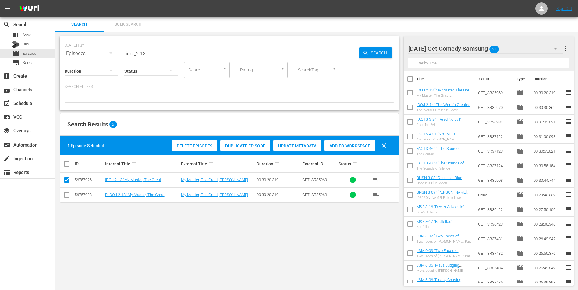
drag, startPoint x: 151, startPoint y: 54, endPoint x: 106, endPoint y: 41, distance: 46.8
click at [106, 41] on div "SEARCH BY Search By Episodes Search ID, Title, Description, Keywords, or Catego…" at bounding box center [229, 50] width 329 height 22
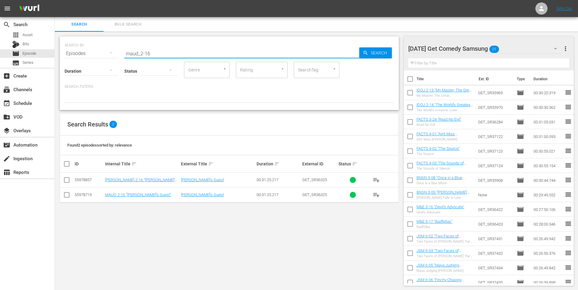
click at [68, 197] on input "checkbox" at bounding box center [66, 196] width 7 height 7
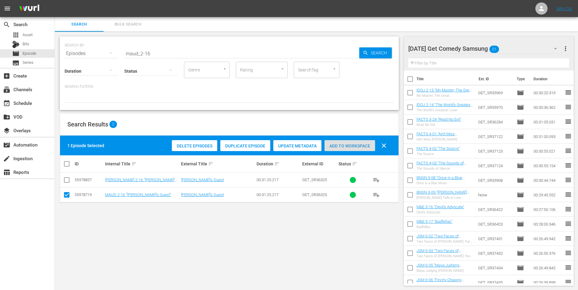
drag, startPoint x: 339, startPoint y: 147, endPoint x: 407, endPoint y: 118, distance: 73.8
click at [340, 147] on span "Add to Workspace" at bounding box center [349, 146] width 51 height 5
click at [512, 48] on div "[DATE] Get Comedy Samsung 22" at bounding box center [485, 48] width 155 height 17
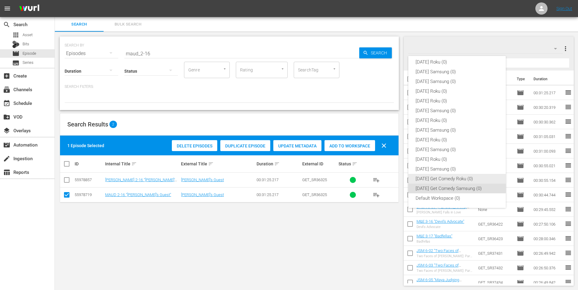
drag, startPoint x: 453, startPoint y: 180, endPoint x: 433, endPoint y: 182, distance: 20.5
click at [451, 180] on div "[DATE] Get Comedy Roku (0)" at bounding box center [456, 179] width 83 height 10
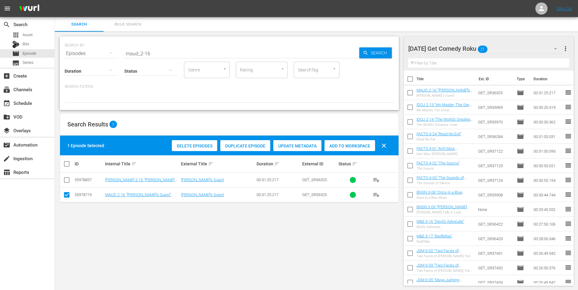
click at [66, 195] on input "checkbox" at bounding box center [66, 196] width 7 height 7
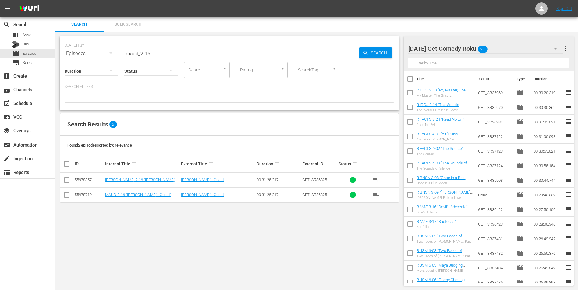
click at [67, 180] on input "checkbox" at bounding box center [66, 181] width 7 height 7
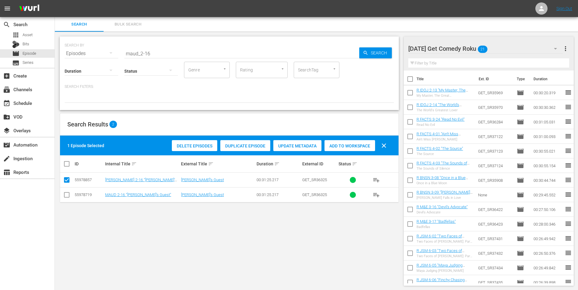
click at [353, 143] on div "Add to Workspace" at bounding box center [349, 146] width 51 height 12
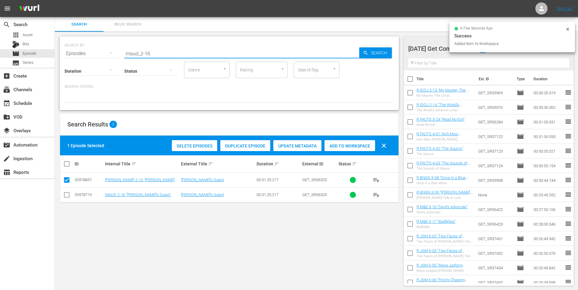
drag, startPoint x: 146, startPoint y: 51, endPoint x: 176, endPoint y: 59, distance: 30.1
click at [176, 59] on div "SEARCH BY Search By Episodes Search ID, Title, Description, Keywords, or Catego…" at bounding box center [229, 74] width 339 height 74
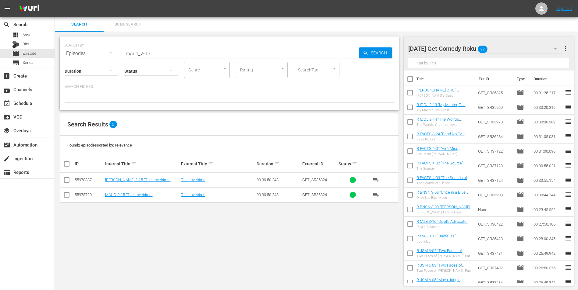
click at [65, 182] on input "checkbox" at bounding box center [66, 181] width 7 height 7
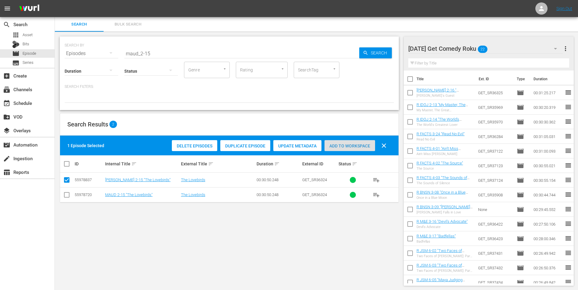
click at [355, 146] on span "Add to Workspace" at bounding box center [349, 146] width 51 height 5
click at [502, 47] on div "[DATE] Get Comedy Roku 23" at bounding box center [485, 48] width 155 height 17
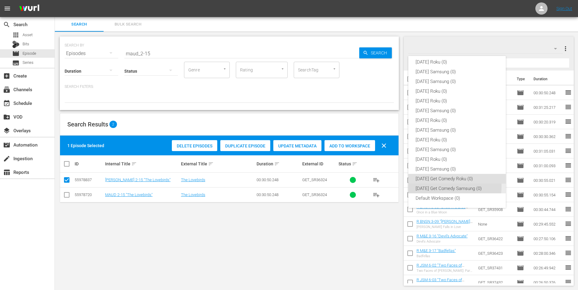
drag, startPoint x: 427, startPoint y: 186, endPoint x: 418, endPoint y: 183, distance: 9.9
click at [426, 186] on div "[DATE] Get Comedy Samsung (0)" at bounding box center [456, 189] width 83 height 10
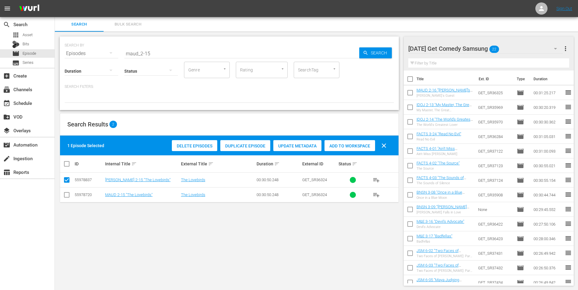
click at [64, 199] on input "checkbox" at bounding box center [66, 196] width 7 height 7
click at [65, 178] on input "checkbox" at bounding box center [66, 181] width 7 height 7
click at [346, 148] on span "Add to Workspace" at bounding box center [349, 146] width 51 height 5
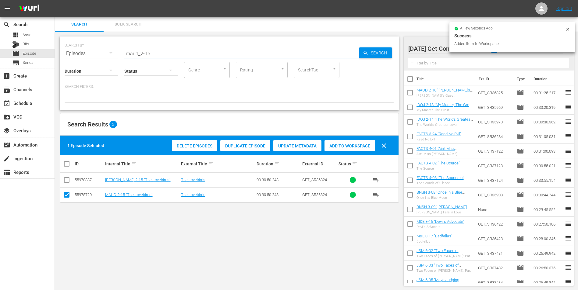
drag, startPoint x: 169, startPoint y: 54, endPoint x: 68, endPoint y: 42, distance: 101.8
click at [61, 41] on div "SEARCH BY Search By Episodes Search ID, Title, Description, Keywords, or Catego…" at bounding box center [229, 74] width 339 height 74
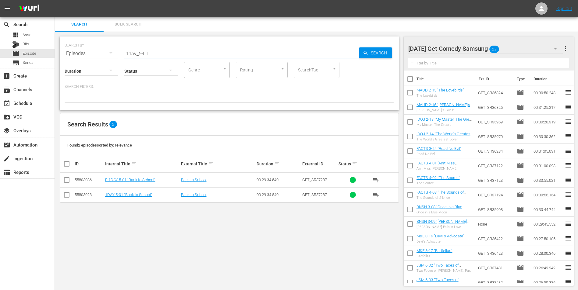
click at [66, 196] on input "checkbox" at bounding box center [66, 196] width 7 height 7
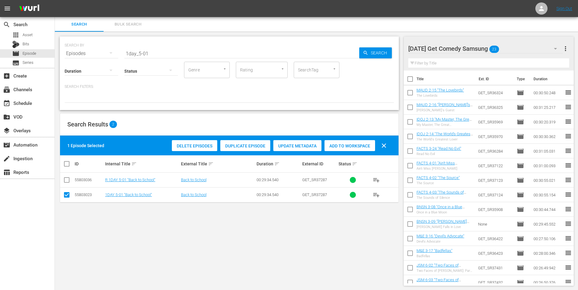
click at [353, 145] on span "Add to Workspace" at bounding box center [349, 146] width 51 height 5
click at [509, 47] on div "[DATE] Get Comedy Samsung 24" at bounding box center [485, 48] width 155 height 17
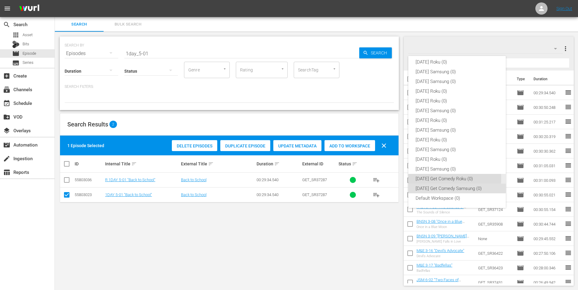
click at [438, 178] on div "[DATE] Get Comedy Roku (0)" at bounding box center [456, 179] width 83 height 10
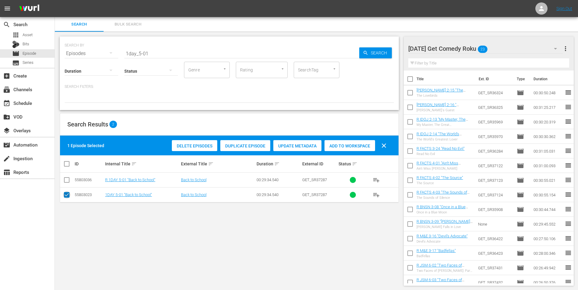
drag, startPoint x: 66, startPoint y: 196, endPoint x: 67, endPoint y: 185, distance: 11.6
click at [66, 196] on input "checkbox" at bounding box center [66, 196] width 7 height 7
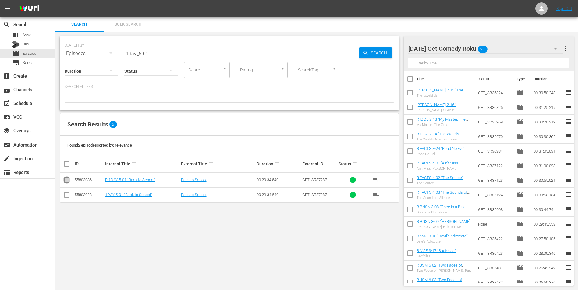
click at [67, 181] on input "checkbox" at bounding box center [66, 181] width 7 height 7
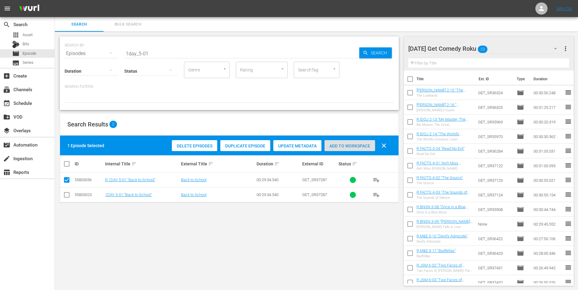
click at [349, 143] on div "Add to Workspace" at bounding box center [349, 146] width 51 height 12
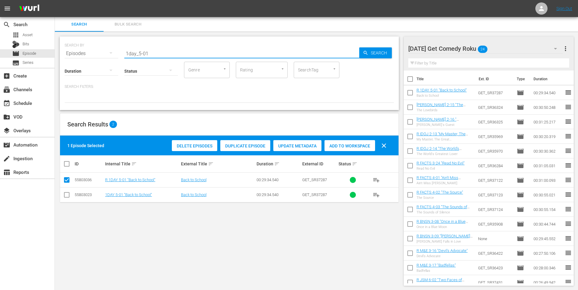
drag, startPoint x: 157, startPoint y: 56, endPoint x: 93, endPoint y: 53, distance: 64.6
click at [93, 53] on div "SEARCH BY Search By Episodes Search ID, Title, Description, Keywords, or Catego…" at bounding box center [229, 50] width 329 height 22
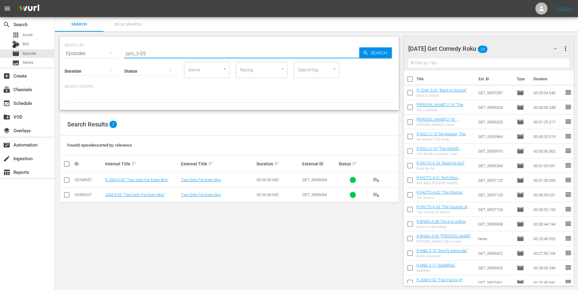
click at [69, 180] on input "checkbox" at bounding box center [66, 181] width 7 height 7
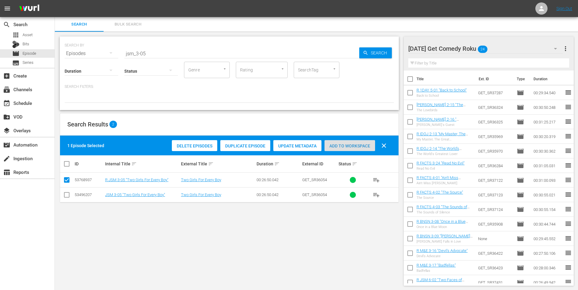
drag, startPoint x: 337, startPoint y: 145, endPoint x: 336, endPoint y: 152, distance: 7.1
click at [337, 145] on span "Add to Workspace" at bounding box center [349, 146] width 51 height 5
click at [504, 47] on div "[DATE] Get Comedy Roku 25" at bounding box center [485, 48] width 155 height 17
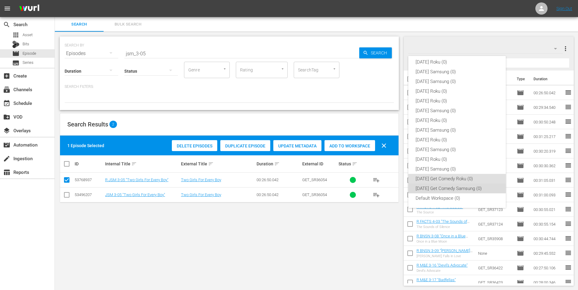
drag, startPoint x: 458, startPoint y: 190, endPoint x: 393, endPoint y: 198, distance: 65.1
click at [457, 190] on div "[DATE] Get Comedy Samsung (0)" at bounding box center [456, 189] width 83 height 10
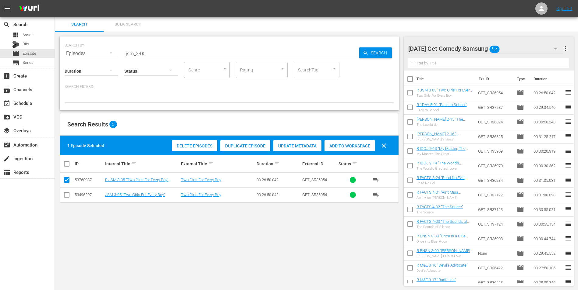
click at [68, 193] on input "checkbox" at bounding box center [66, 196] width 7 height 7
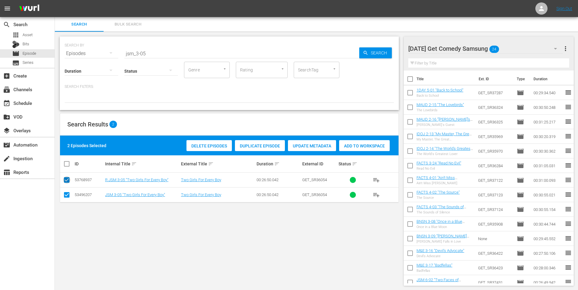
click at [69, 180] on input "checkbox" at bounding box center [66, 181] width 7 height 7
click at [363, 145] on span "Add to Workspace" at bounding box center [349, 146] width 51 height 5
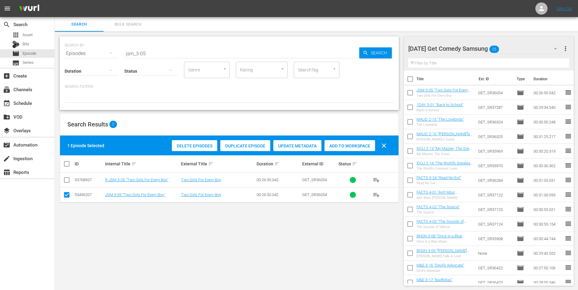
click at [516, 50] on div "[DATE] Get Comedy Samsung 25" at bounding box center [485, 48] width 155 height 17
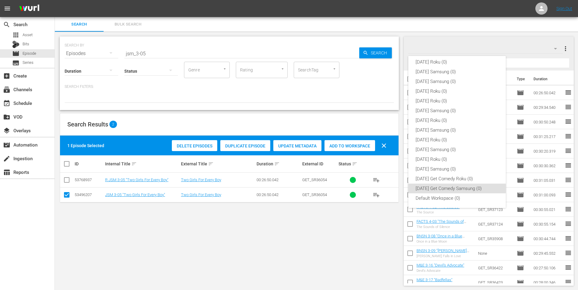
click at [21, 45] on div "[DATE] Roku (0) [DATE] Samsung (0) [DATE] Samsung (0) [DATE] Roku (0) [DATE] Ro…" at bounding box center [289, 145] width 578 height 290
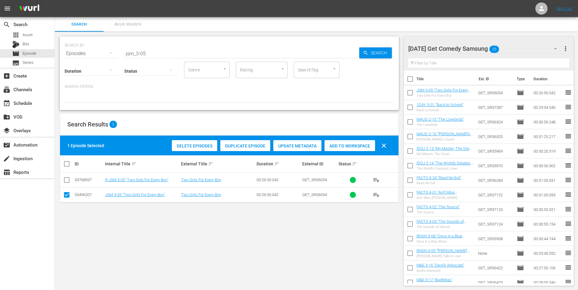
click at [24, 43] on div "[DATE] Roku (0) [DATE] Samsung (0) [DATE] Samsung (0) [DATE] Roku (0) [DATE] Ro…" at bounding box center [289, 145] width 578 height 290
click at [26, 44] on span "Bits" at bounding box center [26, 44] width 7 height 6
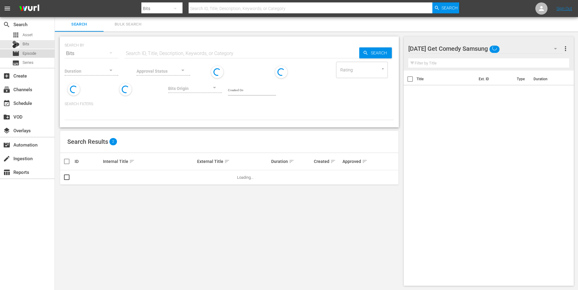
click at [31, 54] on span "Episode" at bounding box center [30, 54] width 14 height 6
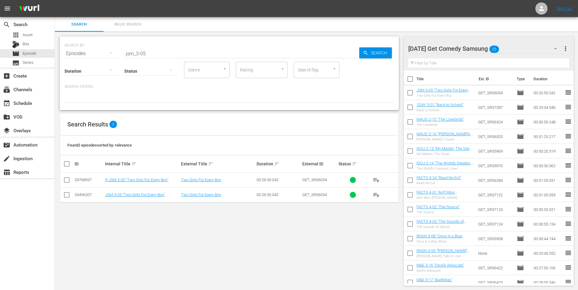
click at [516, 47] on div "[DATE] Get Comedy Samsung 25" at bounding box center [485, 48] width 155 height 17
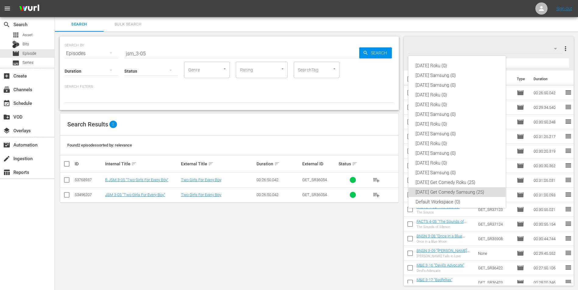
scroll to position [4, 0]
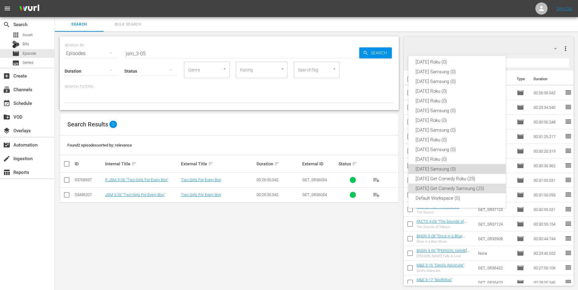
click at [457, 168] on div "[DATE] Samsung (0)" at bounding box center [456, 169] width 83 height 10
